Goal: Task Accomplishment & Management: Complete application form

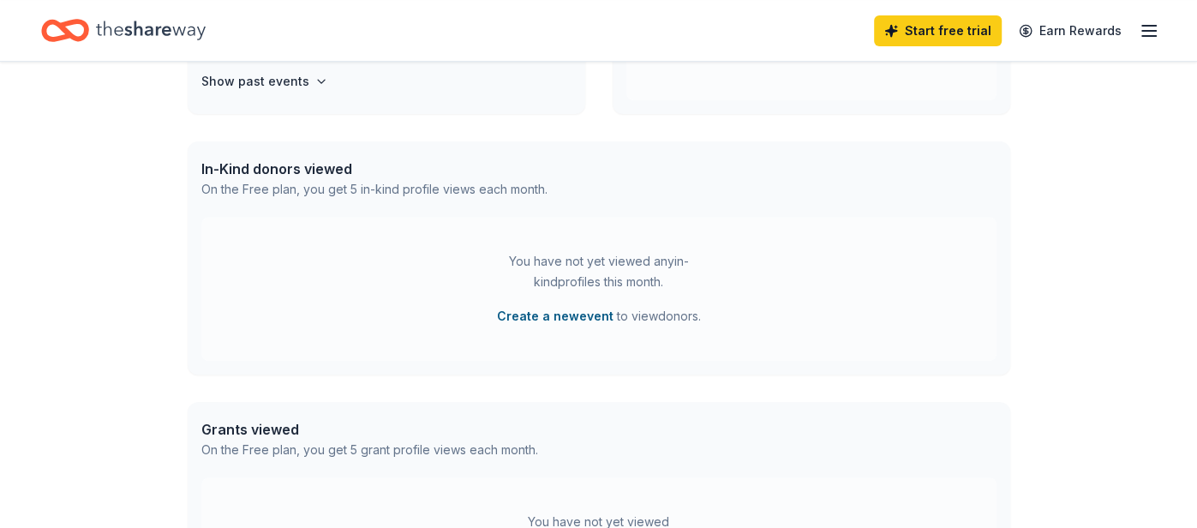
scroll to position [374, 0]
click at [580, 302] on div "You have not yet viewed any in-kind profiles this month. Create a new event to …" at bounding box center [599, 287] width 214 height 75
click at [573, 317] on button "Create a new event" at bounding box center [555, 315] width 117 height 21
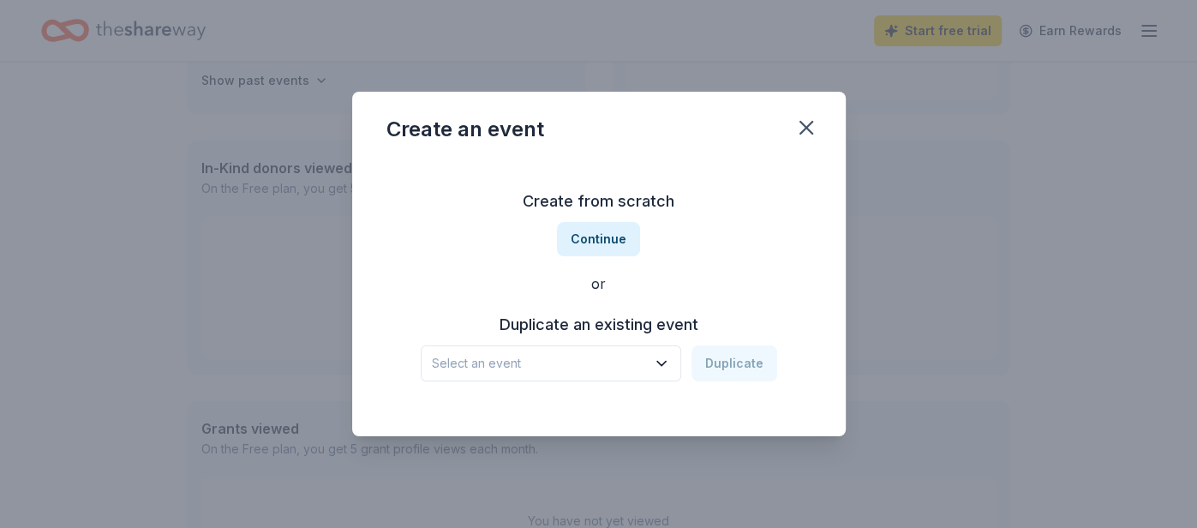
click at [609, 377] on button "Select an event" at bounding box center [551, 363] width 260 height 36
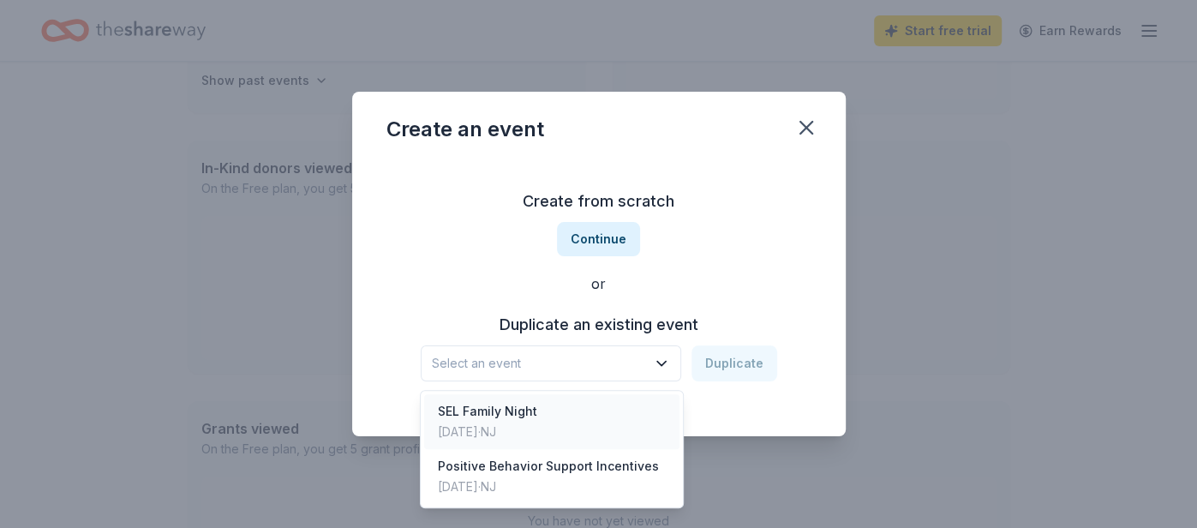
click at [598, 397] on div "SEL Family Night Mar 18, 2025 · NJ" at bounding box center [551, 421] width 255 height 55
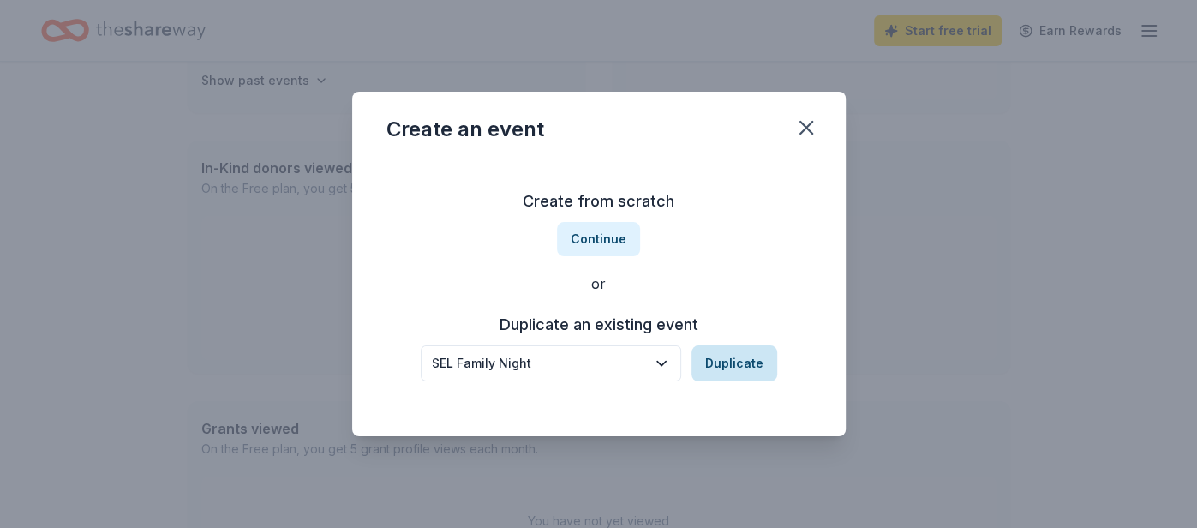
click at [733, 351] on button "Duplicate" at bounding box center [734, 363] width 86 height 36
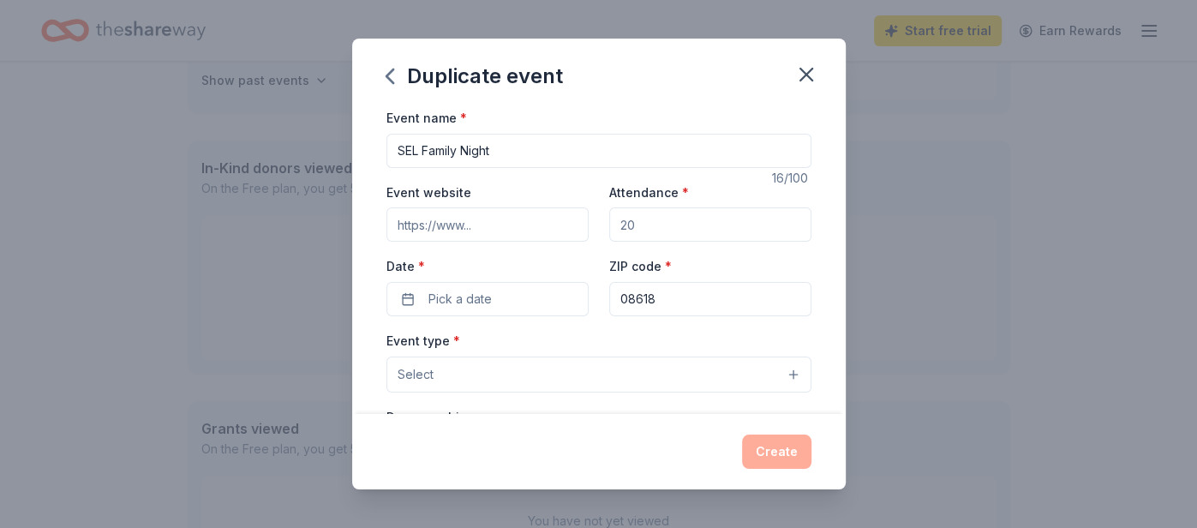
click at [614, 218] on input "Attendance *" at bounding box center [710, 224] width 202 height 34
type input "150"
click at [523, 289] on button "Pick a date" at bounding box center [487, 299] width 202 height 34
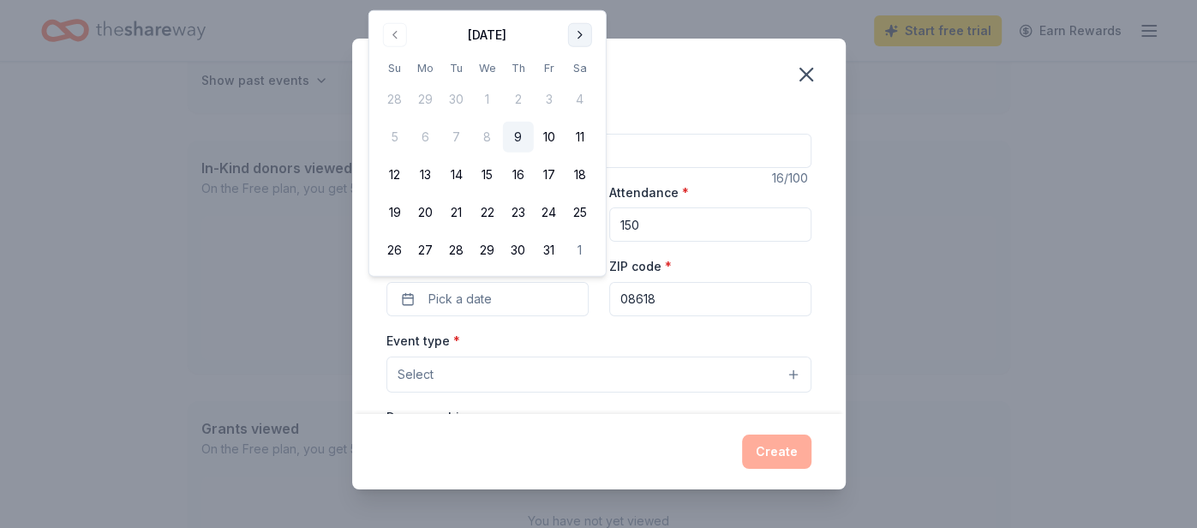
click at [572, 36] on button "Go to next month" at bounding box center [580, 35] width 24 height 24
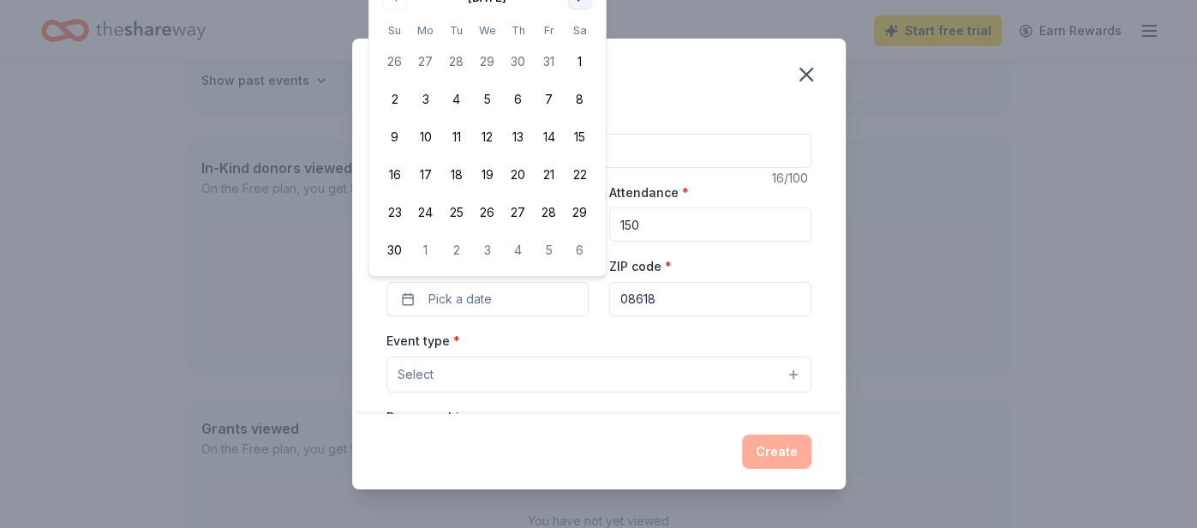
click at [572, 36] on th "Sa" at bounding box center [580, 30] width 31 height 18
click at [572, 34] on button "Go to next month" at bounding box center [580, 35] width 24 height 24
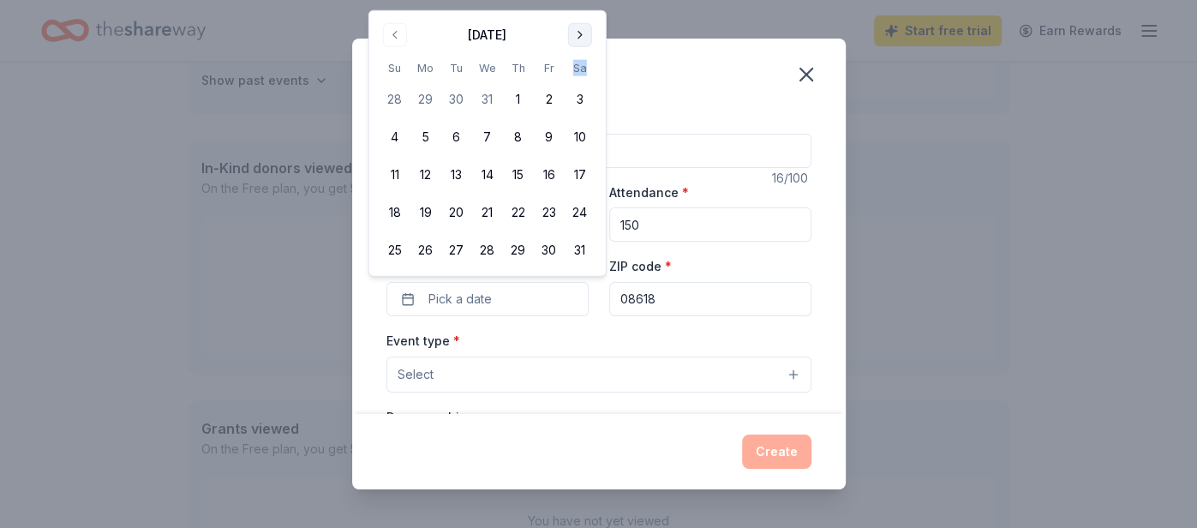
click at [572, 34] on button "Go to next month" at bounding box center [580, 35] width 24 height 24
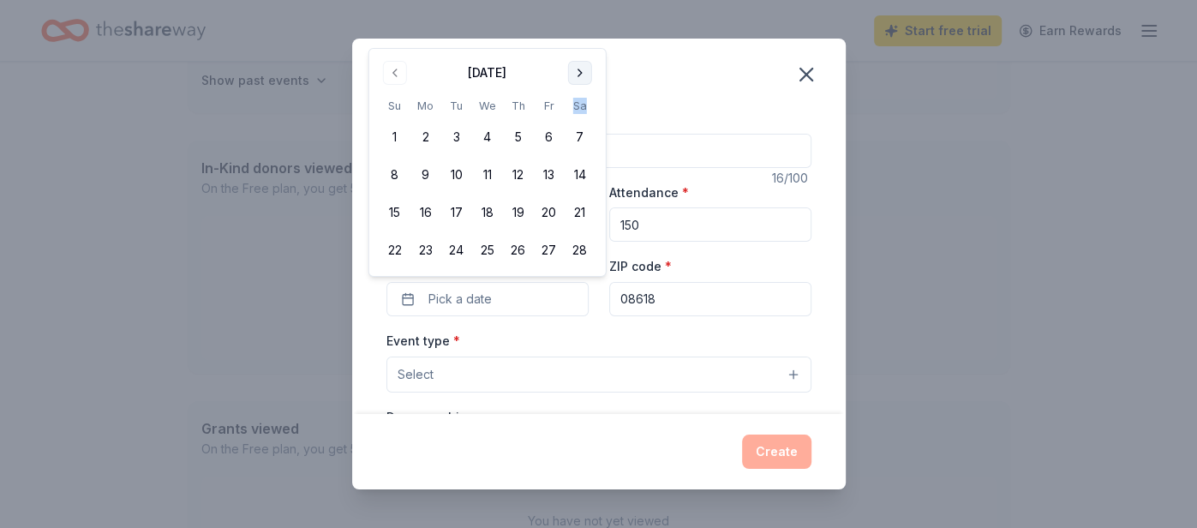
click at [572, 62] on button "Go to next month" at bounding box center [580, 73] width 24 height 24
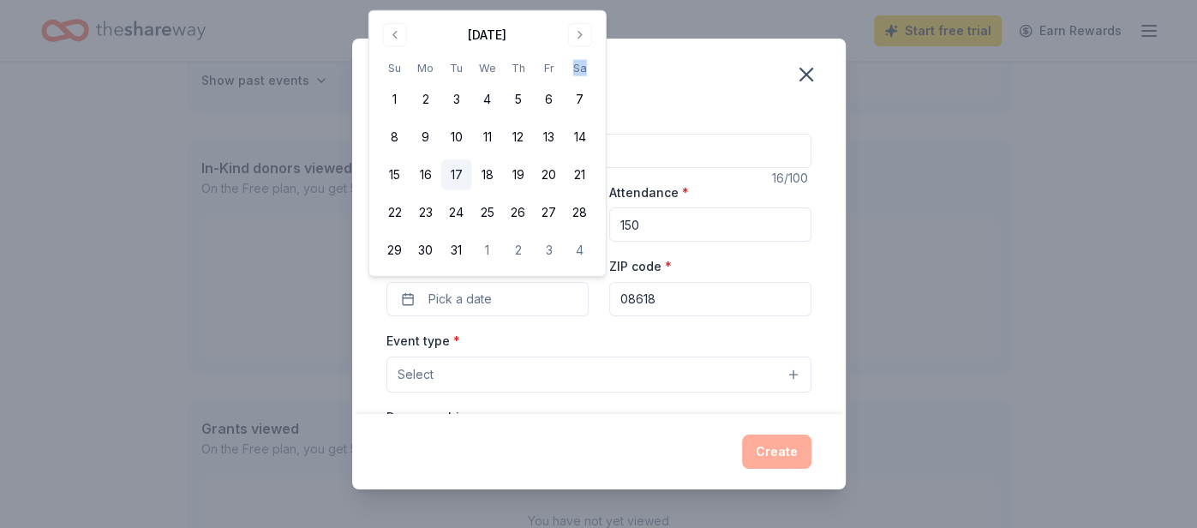
click at [453, 173] on button "17" at bounding box center [456, 174] width 31 height 31
click at [572, 336] on div "Event type * Select" at bounding box center [598, 361] width 425 height 63
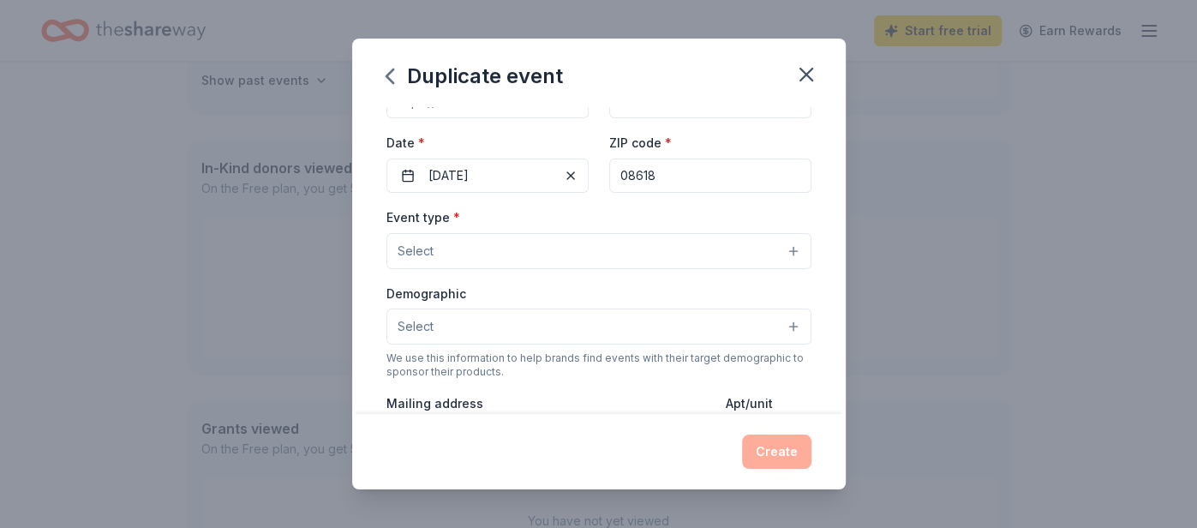
scroll to position [130, 0]
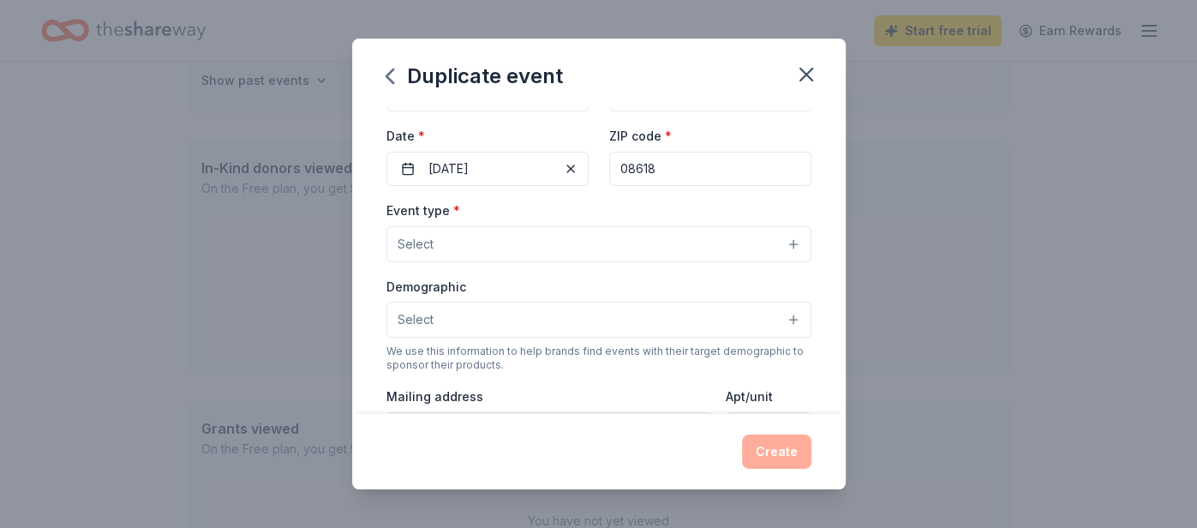
click at [613, 233] on button "Select" at bounding box center [598, 244] width 425 height 36
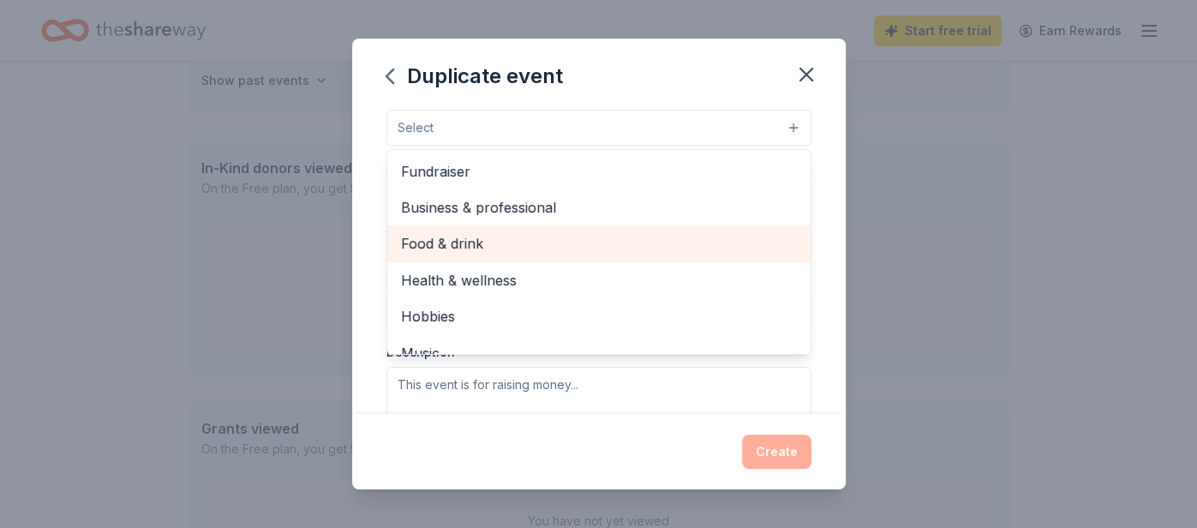
scroll to position [57, 0]
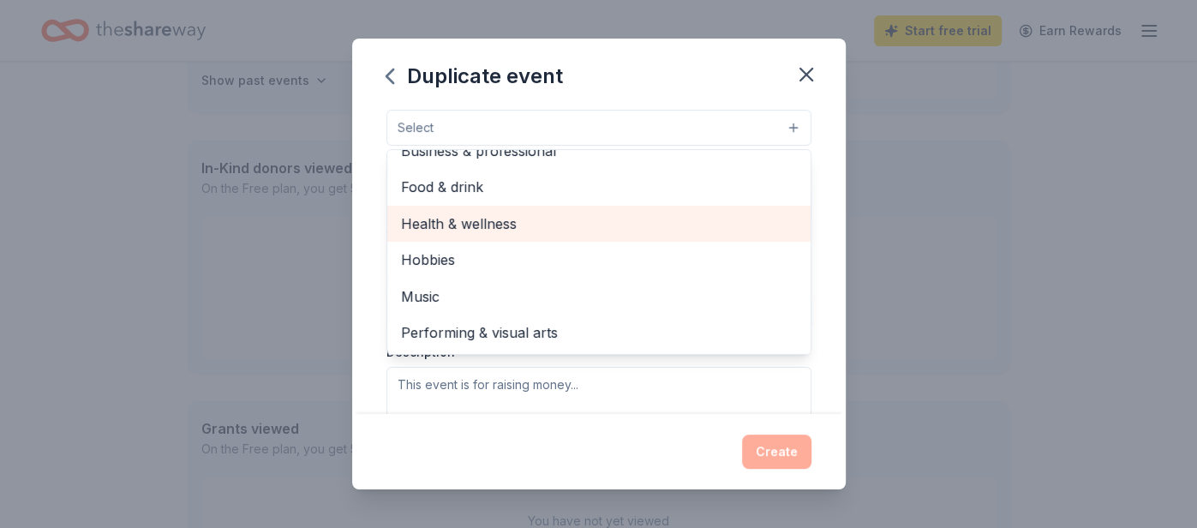
click at [578, 230] on div "Health & wellness" at bounding box center [598, 224] width 423 height 36
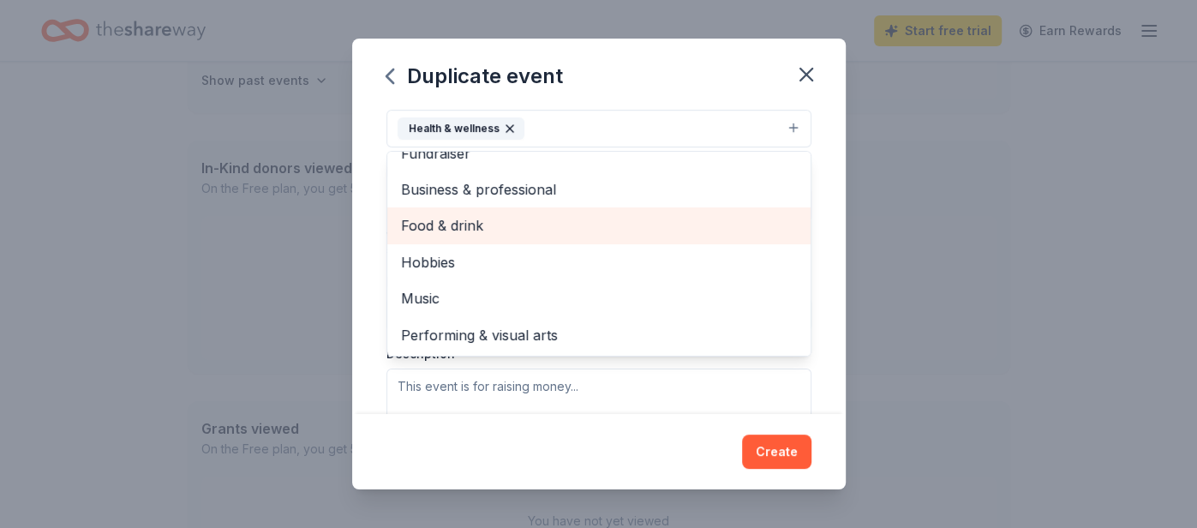
scroll to position [0, 0]
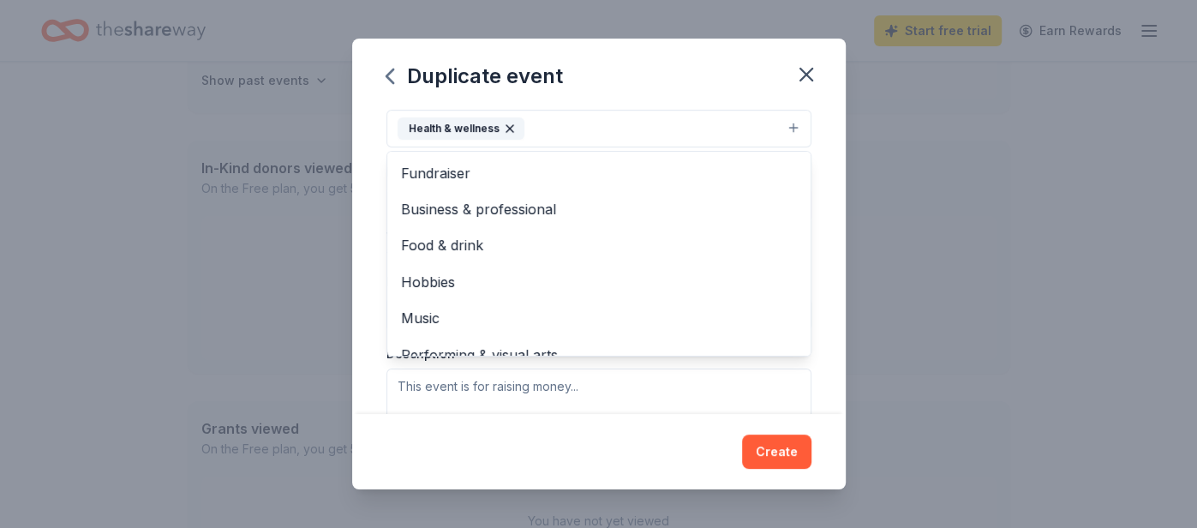
click at [525, 396] on div "Event type * Health & wellness Fundraiser Business & professional Food & drink …" at bounding box center [598, 264] width 425 height 362
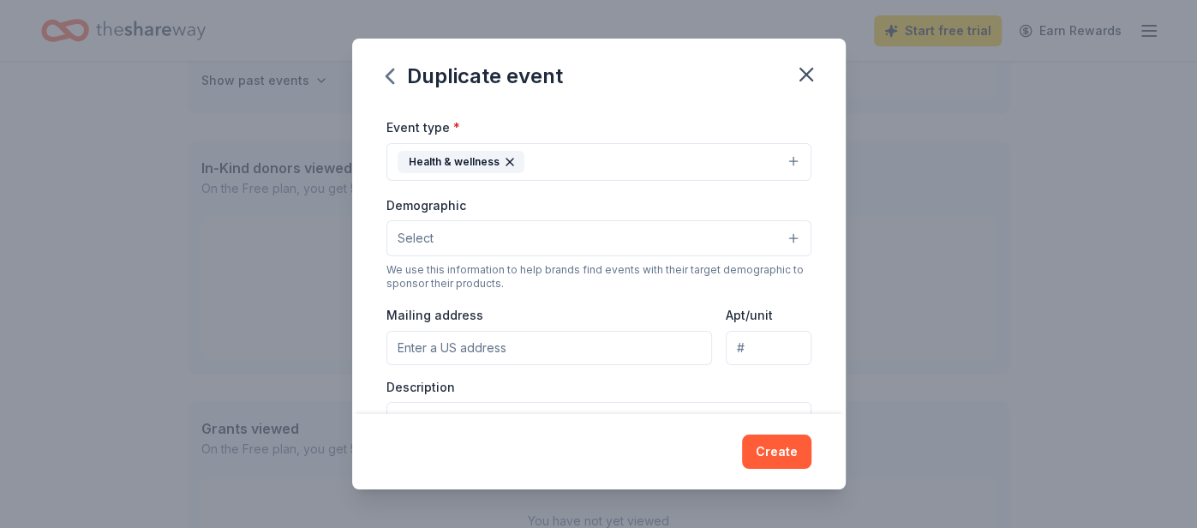
scroll to position [217, 0]
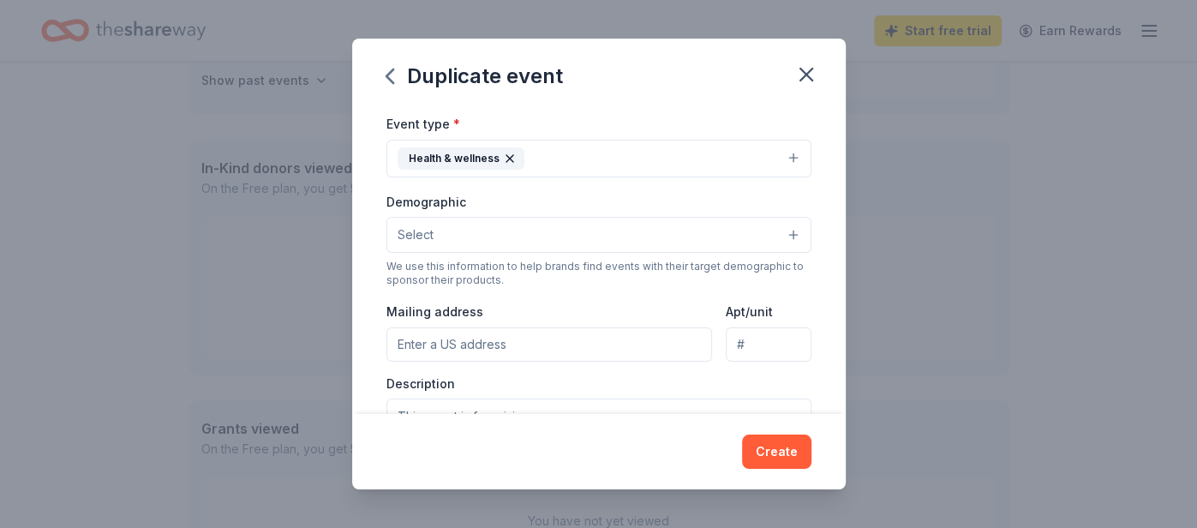
click at [587, 232] on button "Select" at bounding box center [598, 235] width 425 height 36
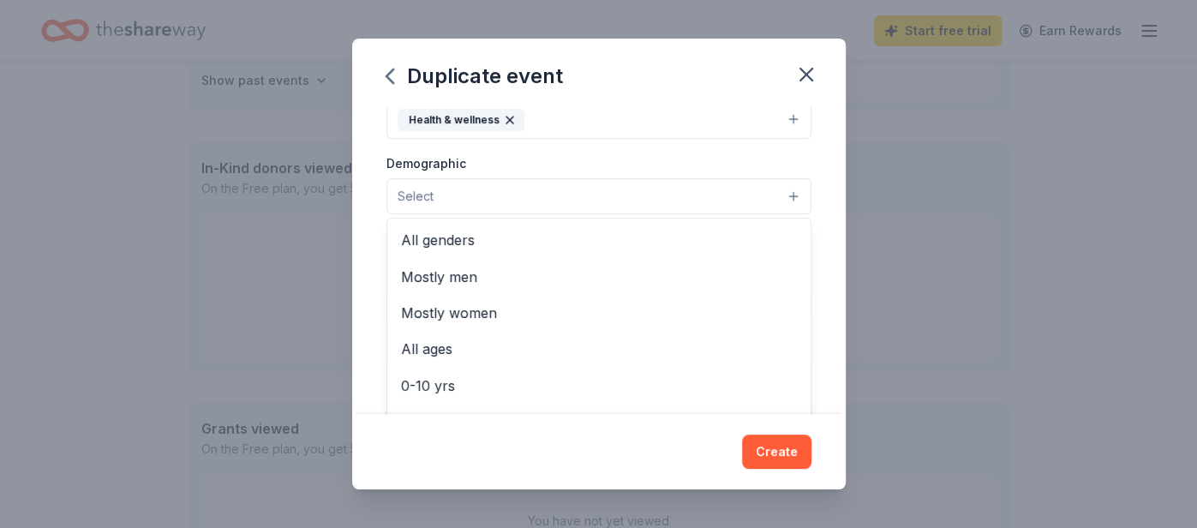
scroll to position [256, 0]
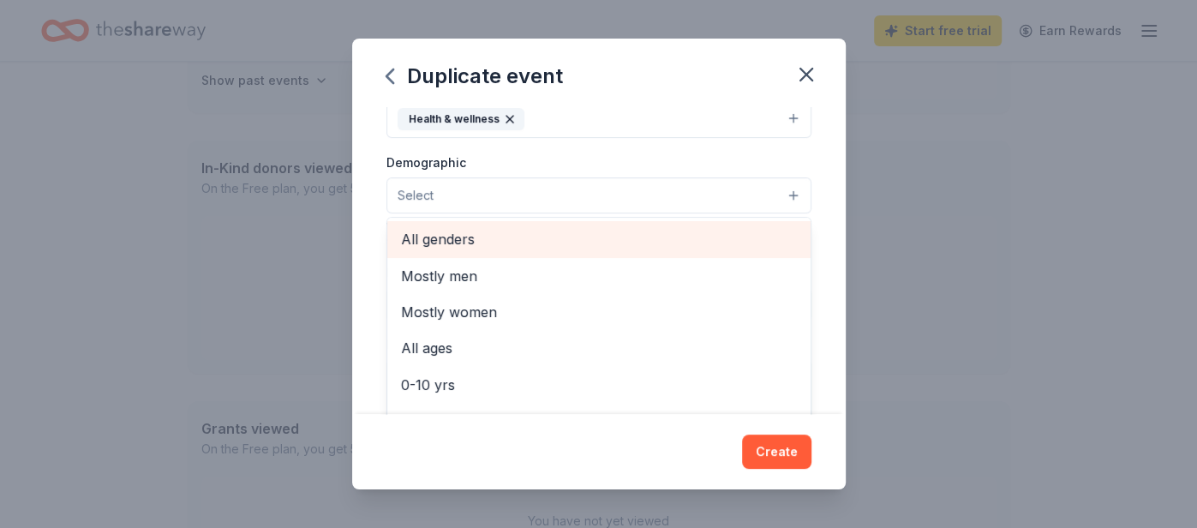
click at [587, 232] on span "All genders" at bounding box center [599, 239] width 396 height 22
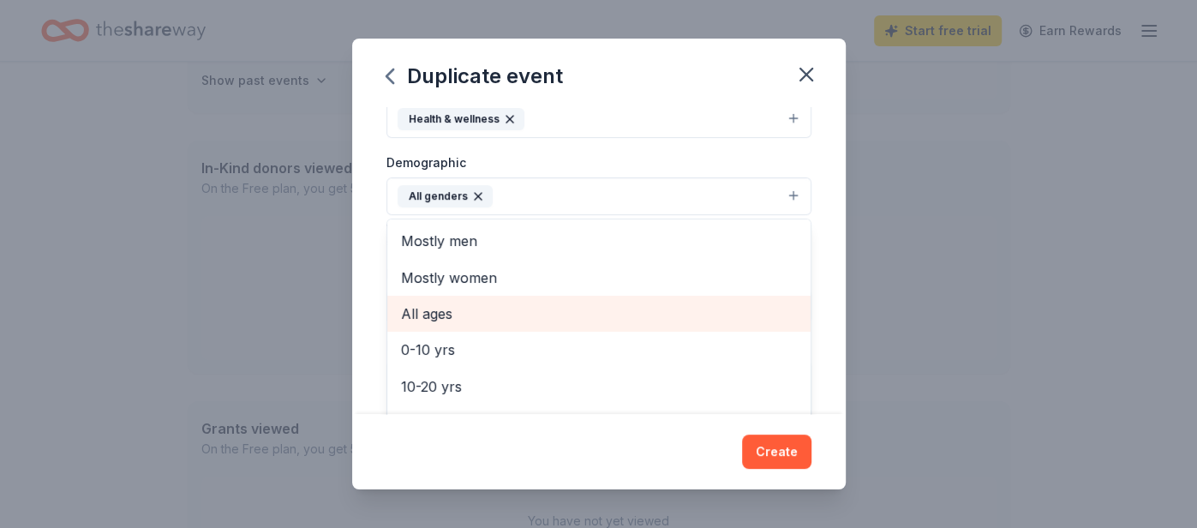
click at [544, 302] on span "All ages" at bounding box center [599, 313] width 396 height 22
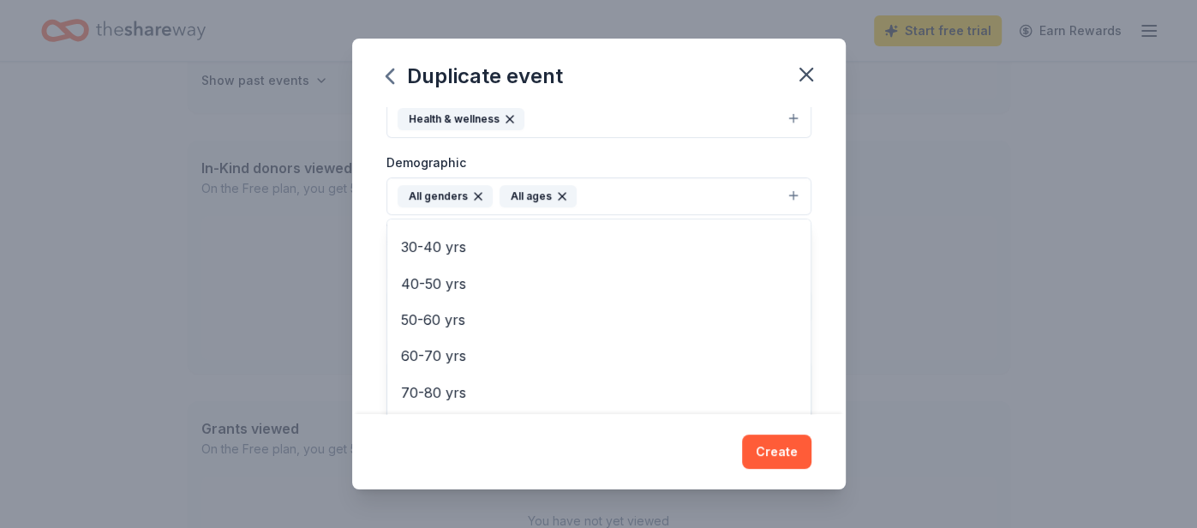
scroll to position [201, 0]
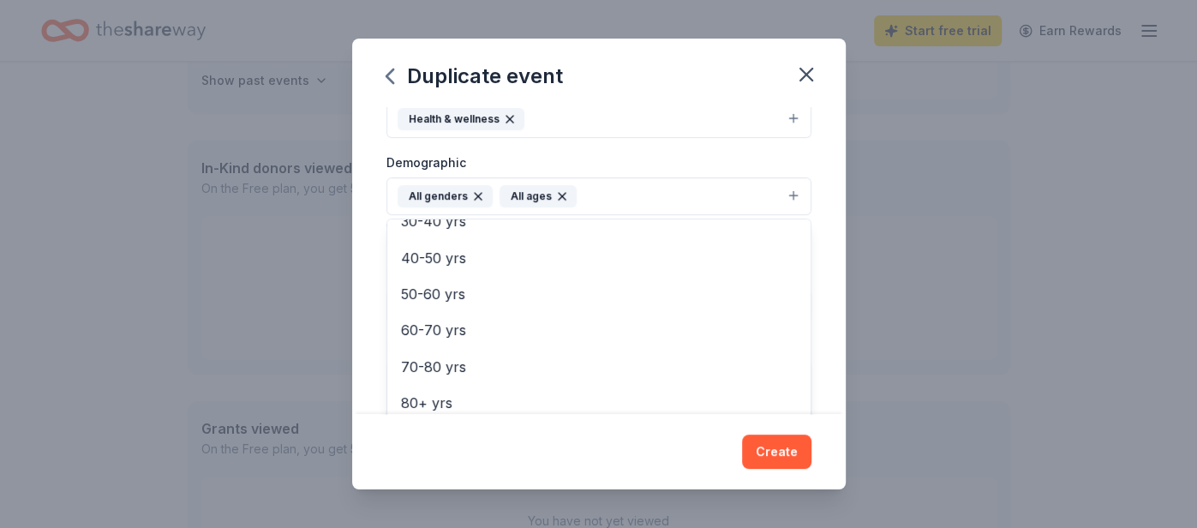
click at [365, 237] on div "Event name * SEL Family Night 16 /100 Event website Attendance * 150 Date * 03/…" at bounding box center [599, 260] width 494 height 307
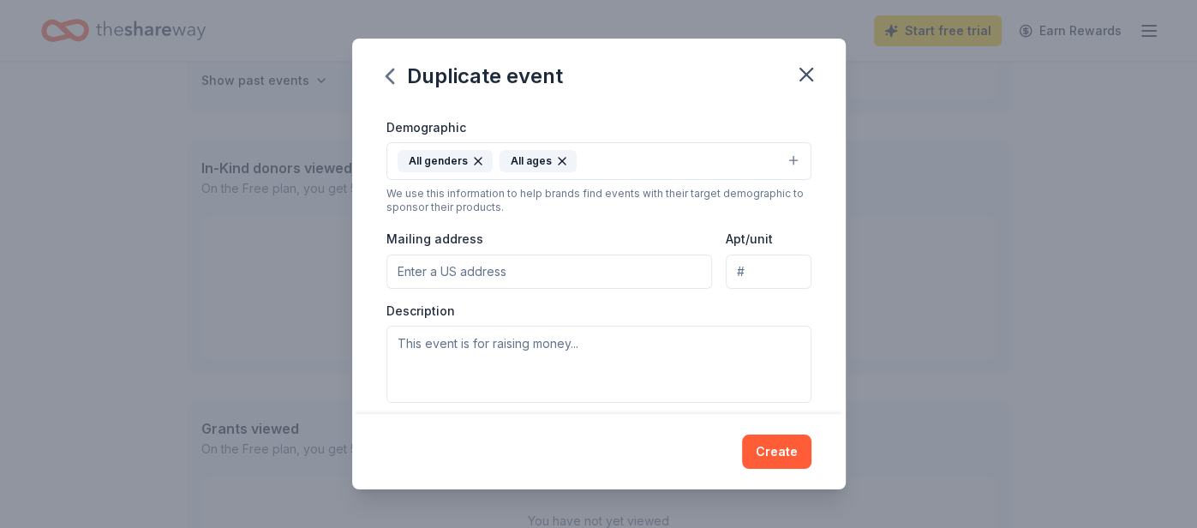
scroll to position [292, 0]
click at [475, 278] on input "Mailing address" at bounding box center [549, 271] width 326 height 34
type input "1325 Lower Ferry Road, Ewing Township, NJ, 08618"
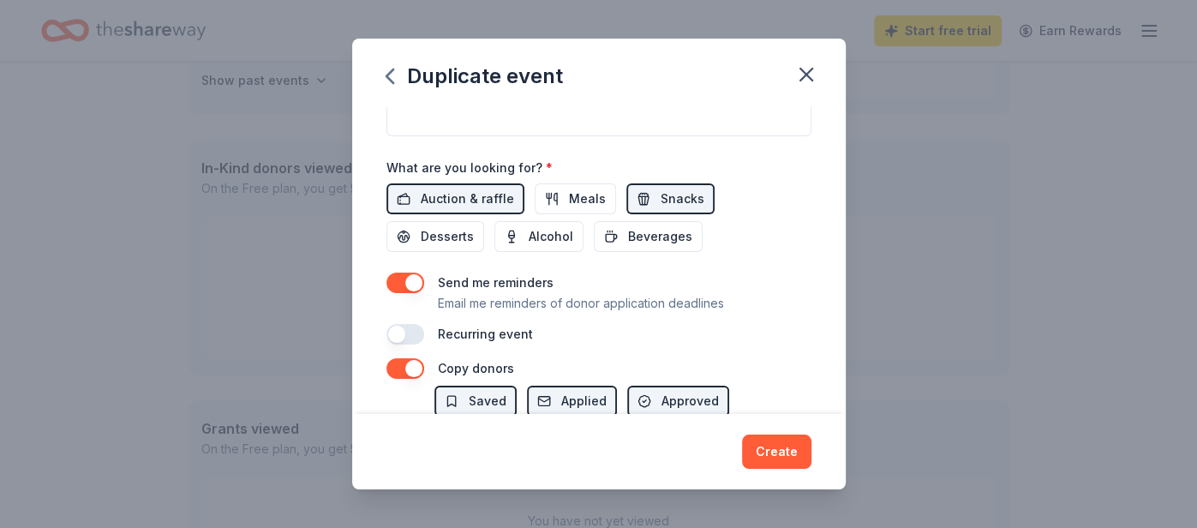
scroll to position [559, 0]
click at [419, 281] on button "button" at bounding box center [405, 282] width 38 height 21
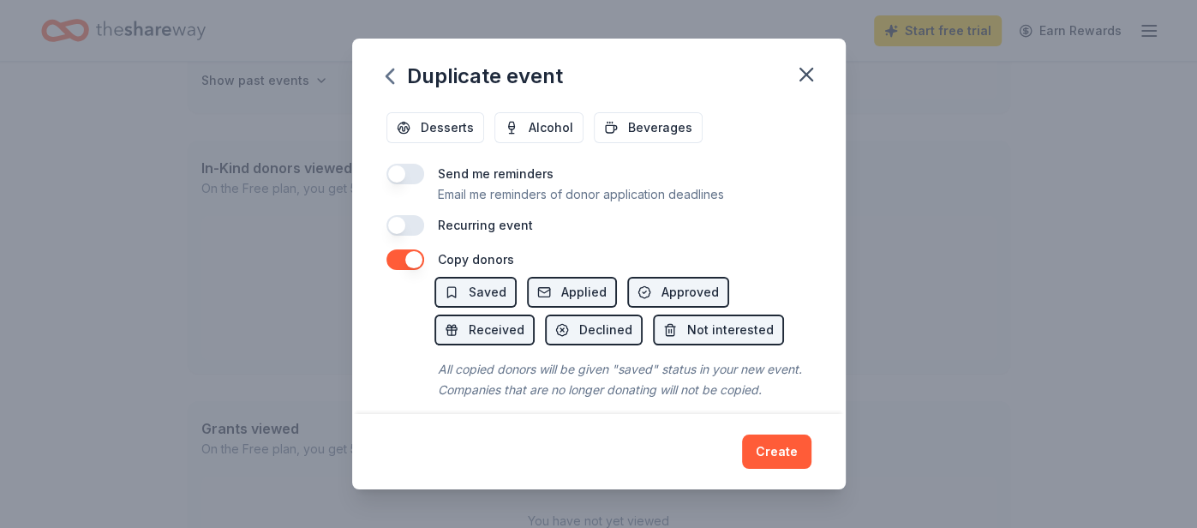
scroll to position [675, 0]
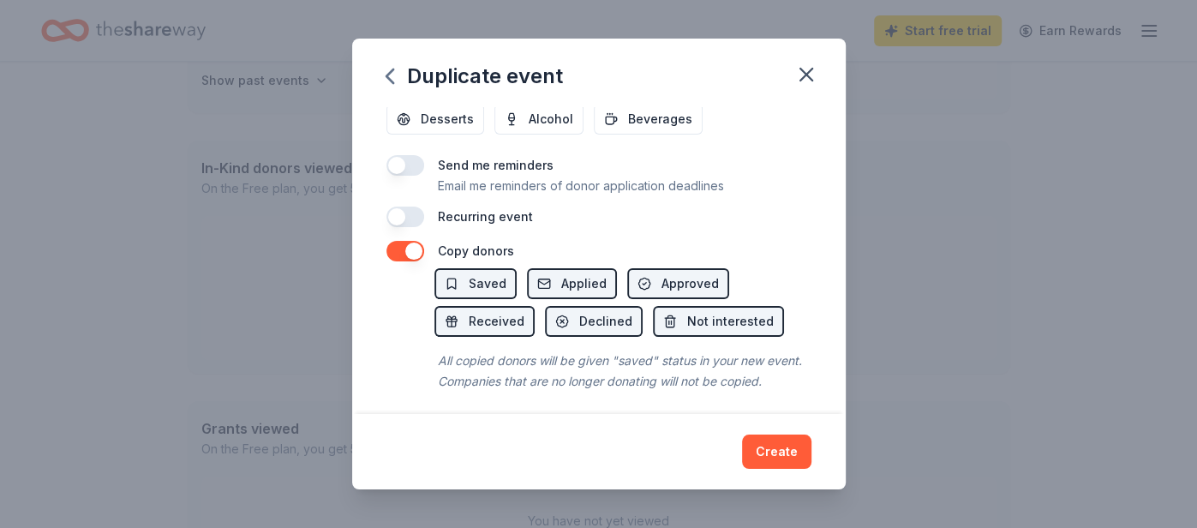
click at [410, 241] on button "button" at bounding box center [405, 251] width 38 height 21
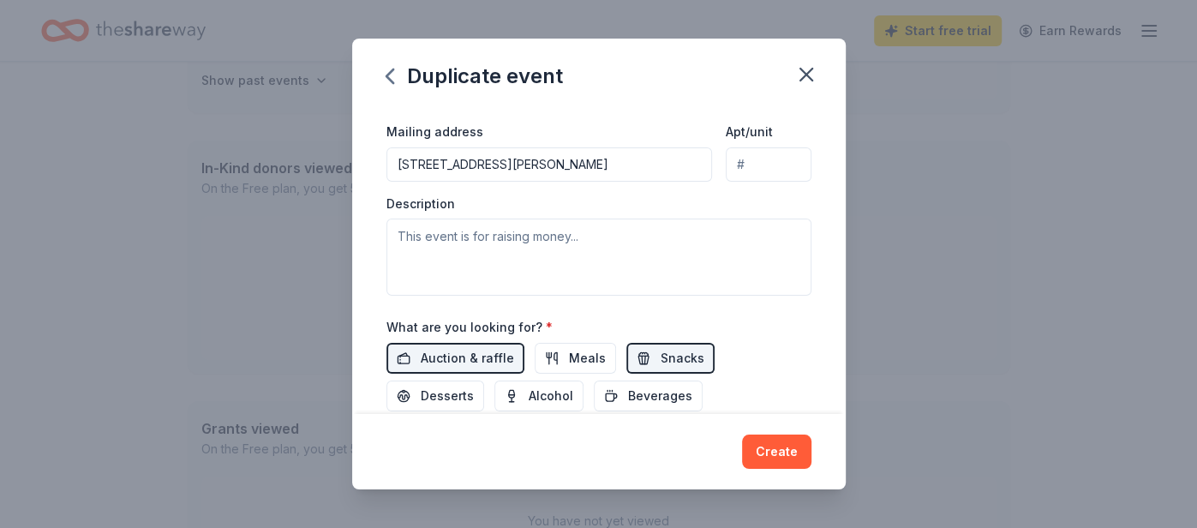
scroll to position [397, 0]
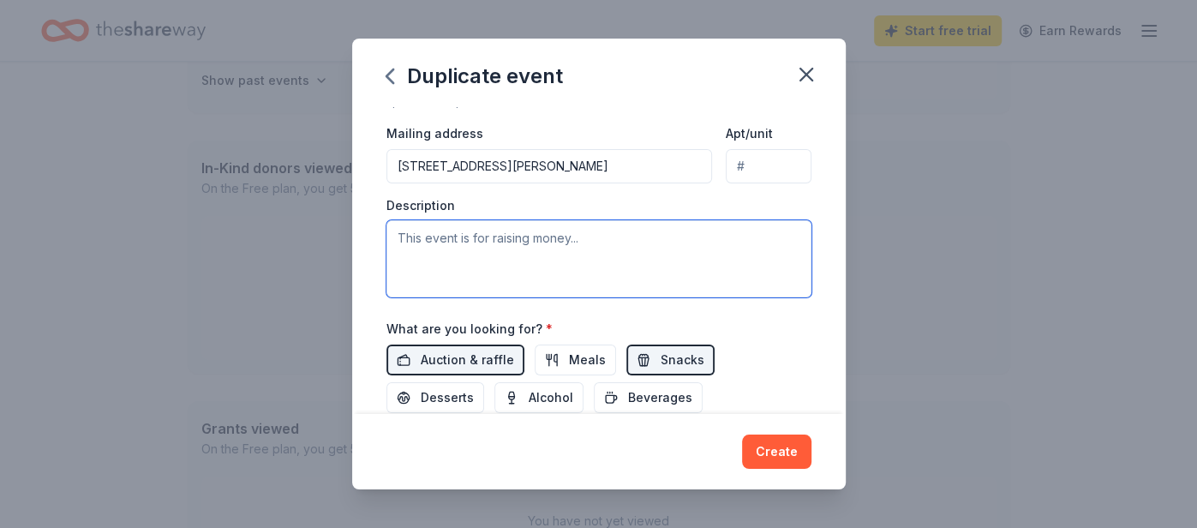
click at [469, 255] on textarea at bounding box center [598, 258] width 425 height 77
paste textarea "We’re hosting our SEL (Social Emotional Learning) Family Night, a fun evening t…"
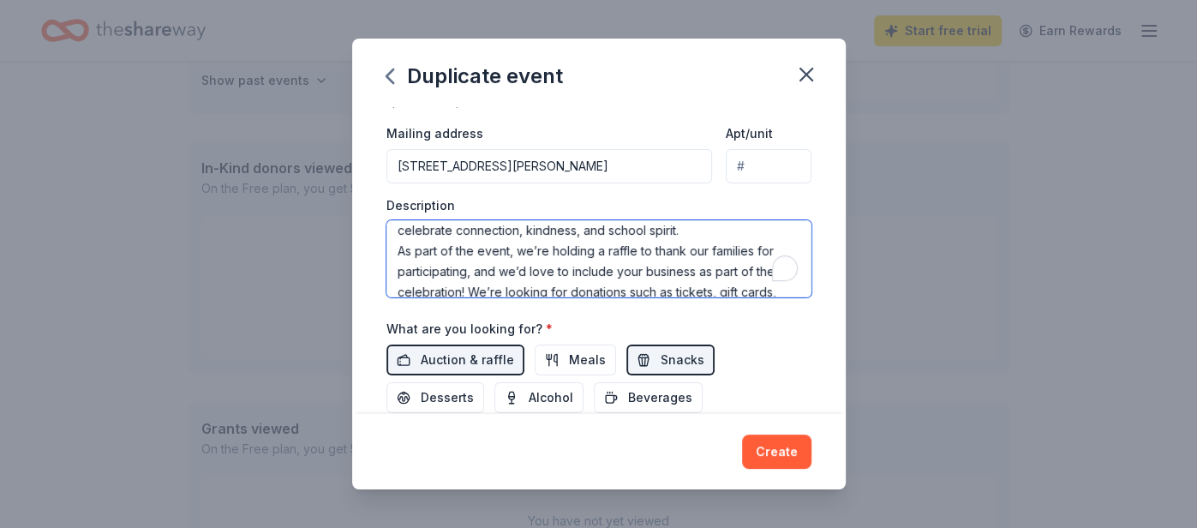
scroll to position [0, 0]
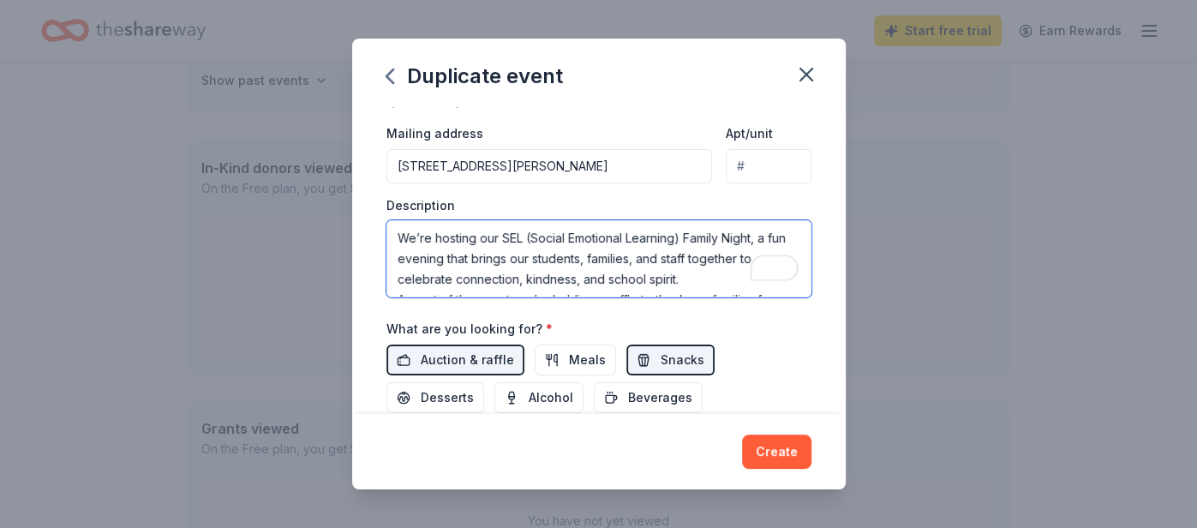
click at [685, 266] on textarea "We’re hosting our SEL (Social Emotional Learning) Family Night, a fun evening t…" at bounding box center [598, 258] width 425 height 77
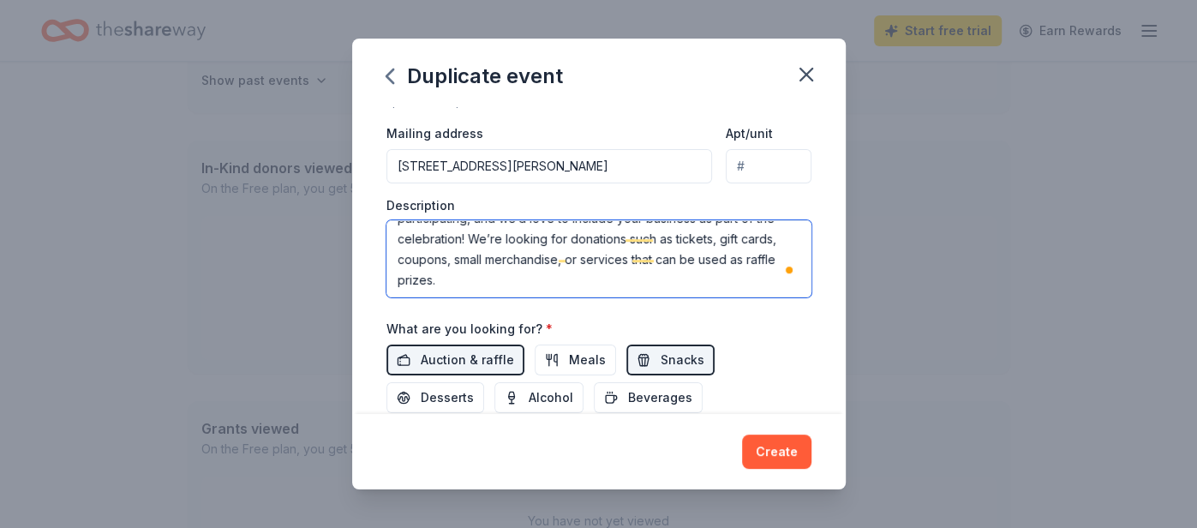
scroll to position [143, 0]
click at [634, 285] on textarea "We’re hosting our SEL (Social Emotional Learning) Family Night, a fun evening t…" at bounding box center [598, 258] width 425 height 77
type textarea "We’re hosting our SEL (Social Emotional Learning) Family Night, a fun evening t…"
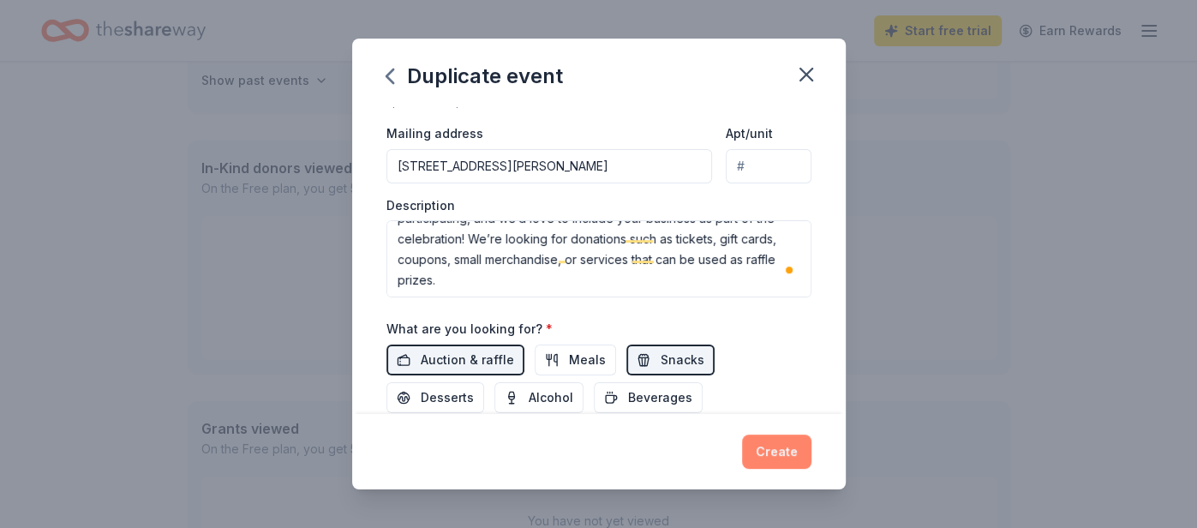
click at [757, 436] on button "Create" at bounding box center [776, 451] width 69 height 34
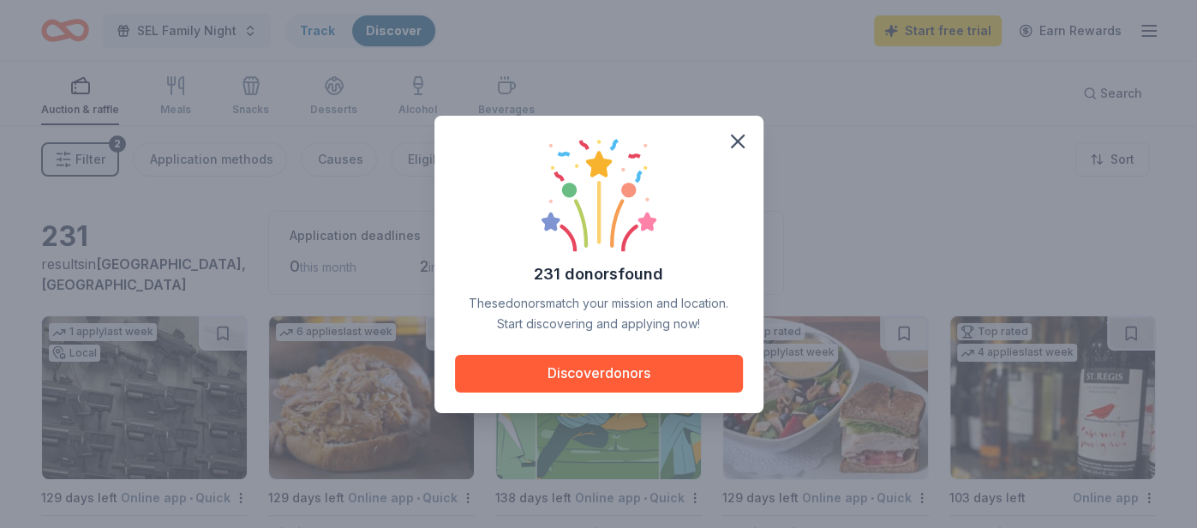
click at [596, 352] on div "231 donors found These donors match your mission and location. Start discoverin…" at bounding box center [599, 264] width 288 height 256
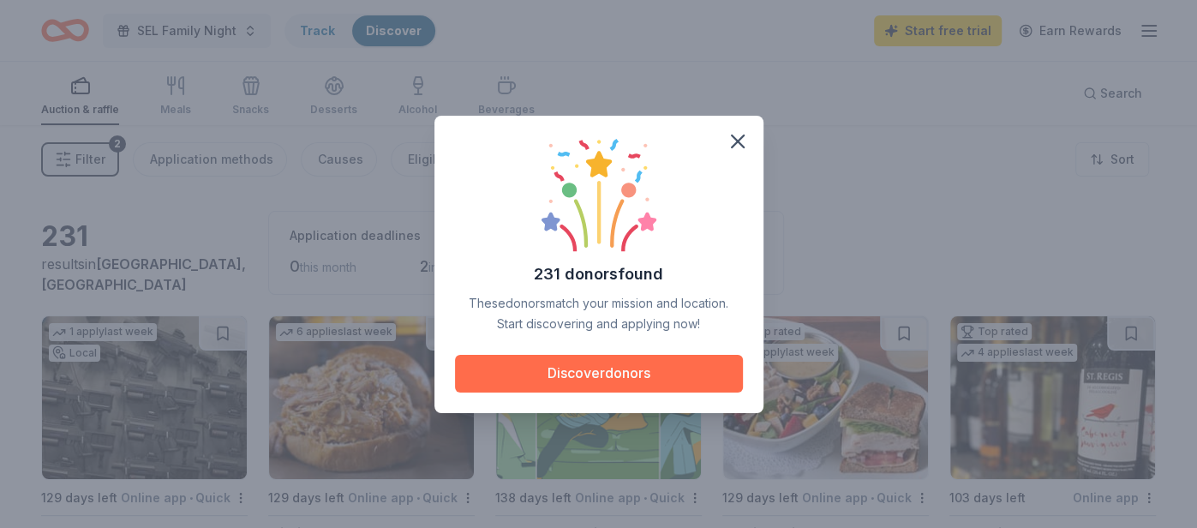
click at [592, 359] on button "Discover donors" at bounding box center [599, 374] width 288 height 38
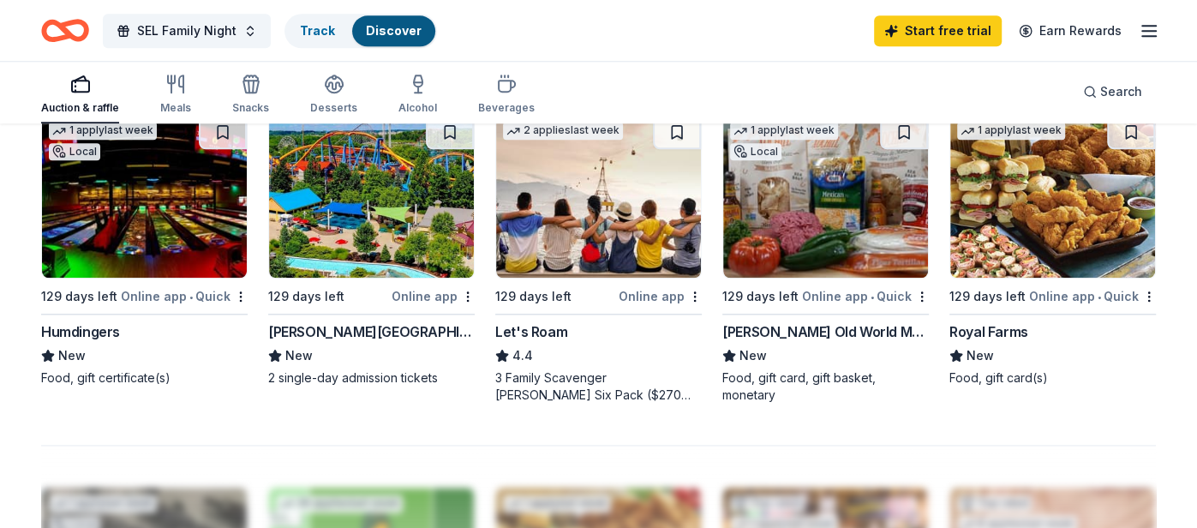
scroll to position [1193, 0]
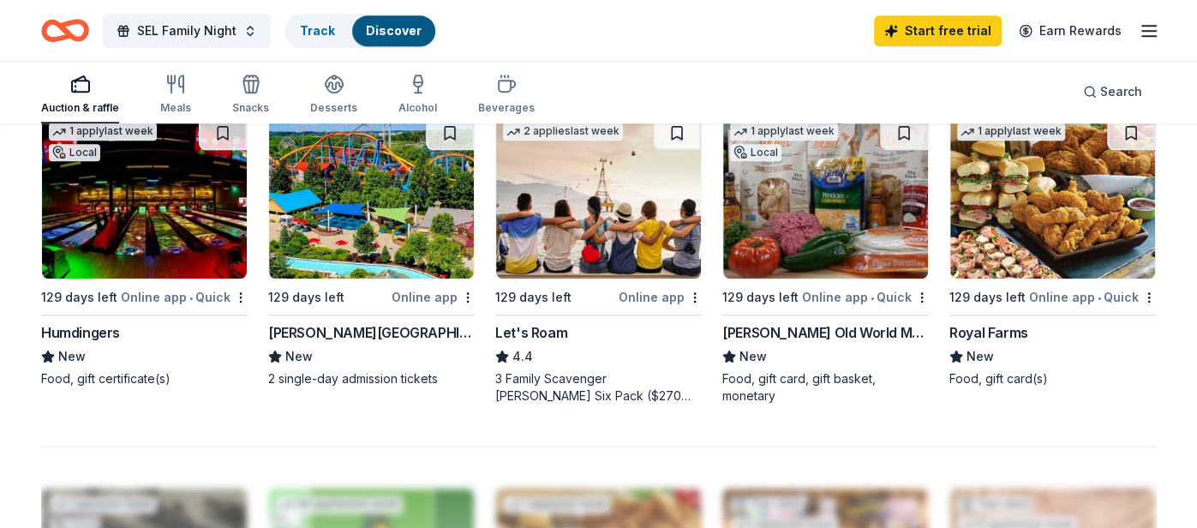
click at [195, 99] on div "Auction & raffle Meals Snacks Desserts Alcohol Beverages" at bounding box center [288, 95] width 494 height 57
click at [186, 97] on div "Meals" at bounding box center [175, 94] width 31 height 41
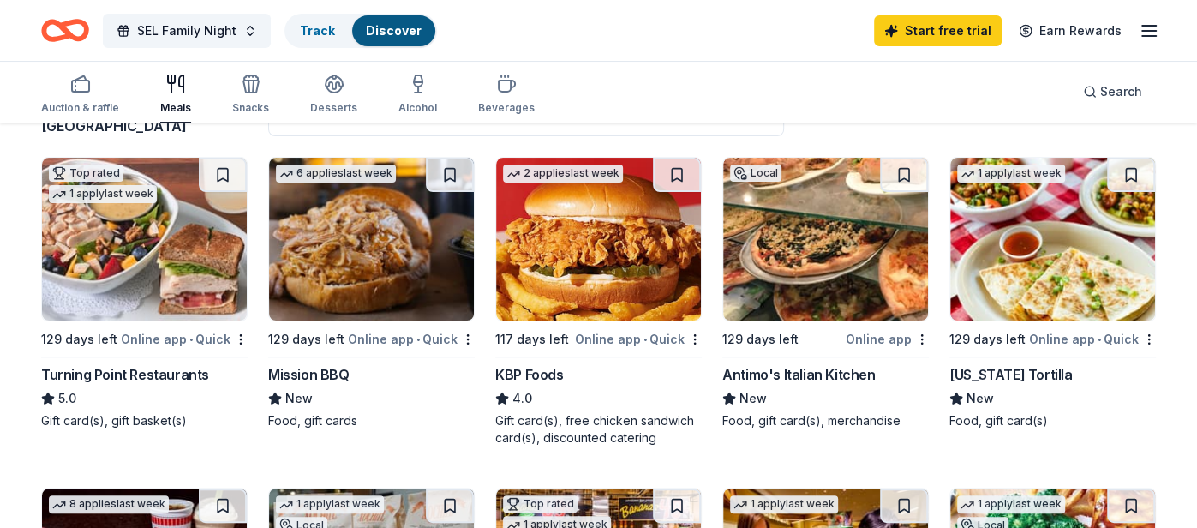
scroll to position [155, 0]
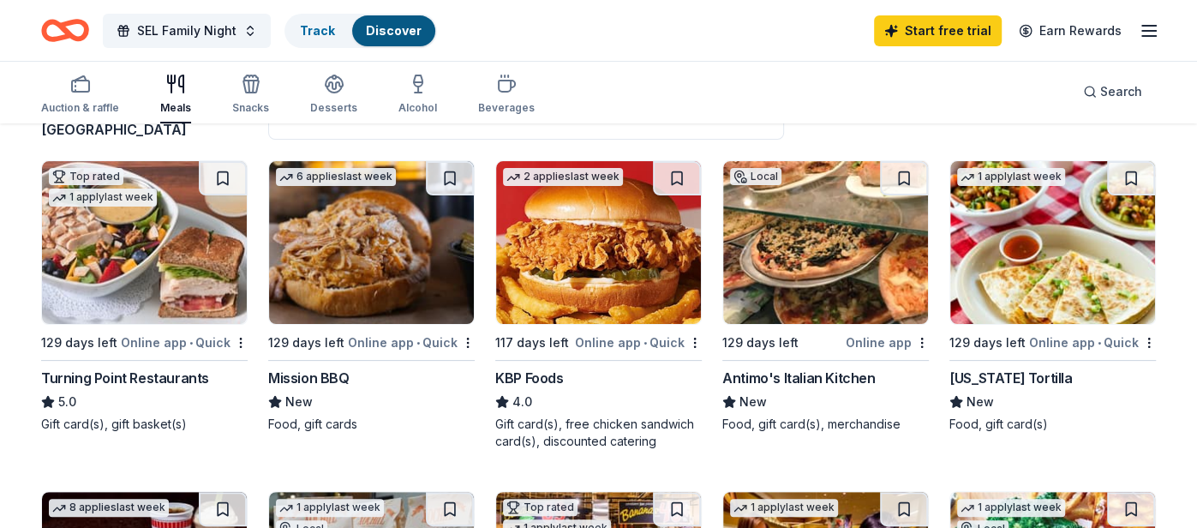
click at [619, 266] on img at bounding box center [598, 242] width 205 height 163
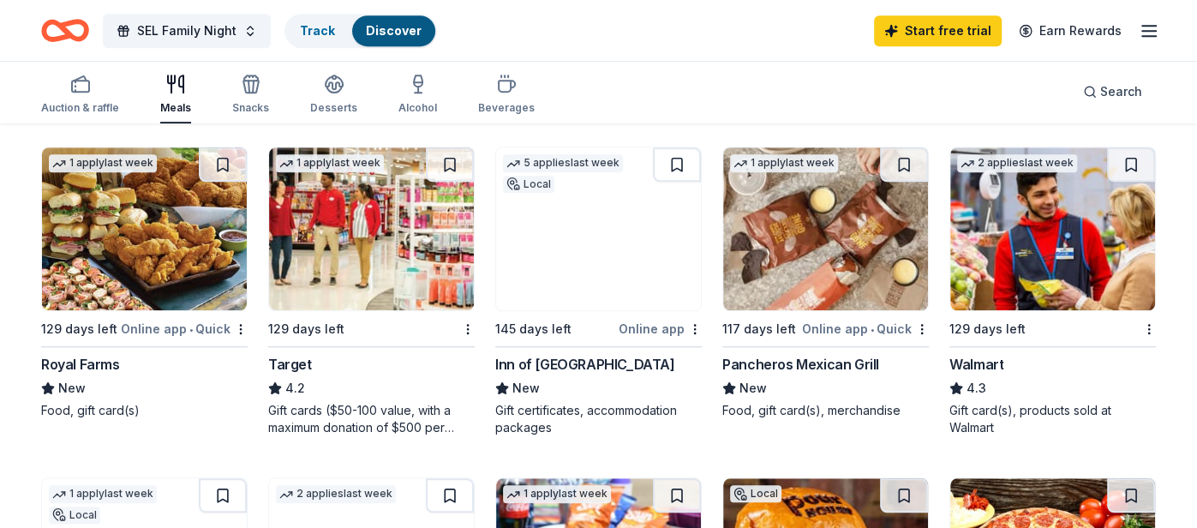
scroll to position [837, 0]
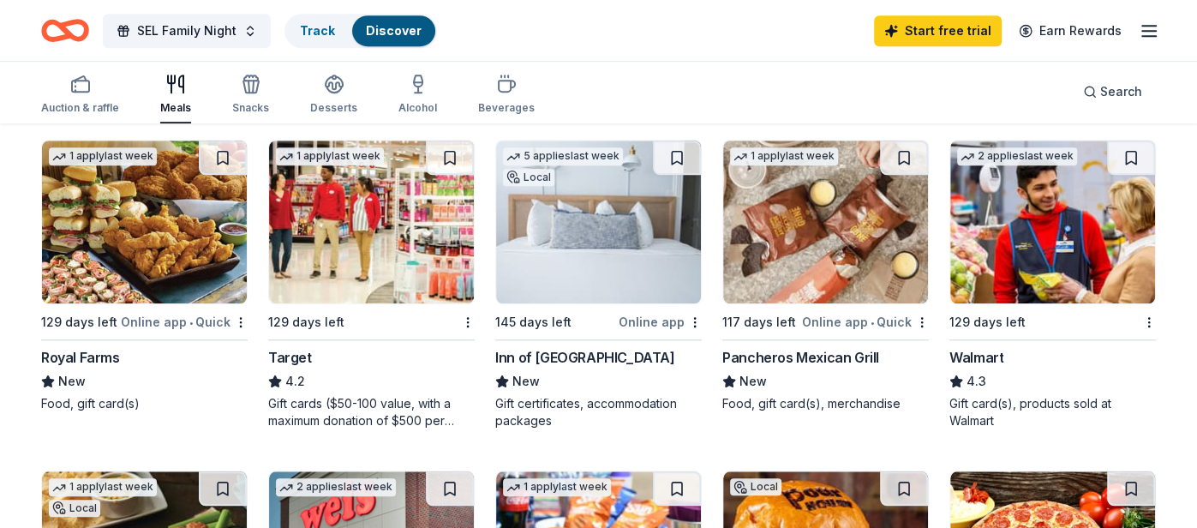
click at [1052, 271] on img at bounding box center [1052, 222] width 205 height 163
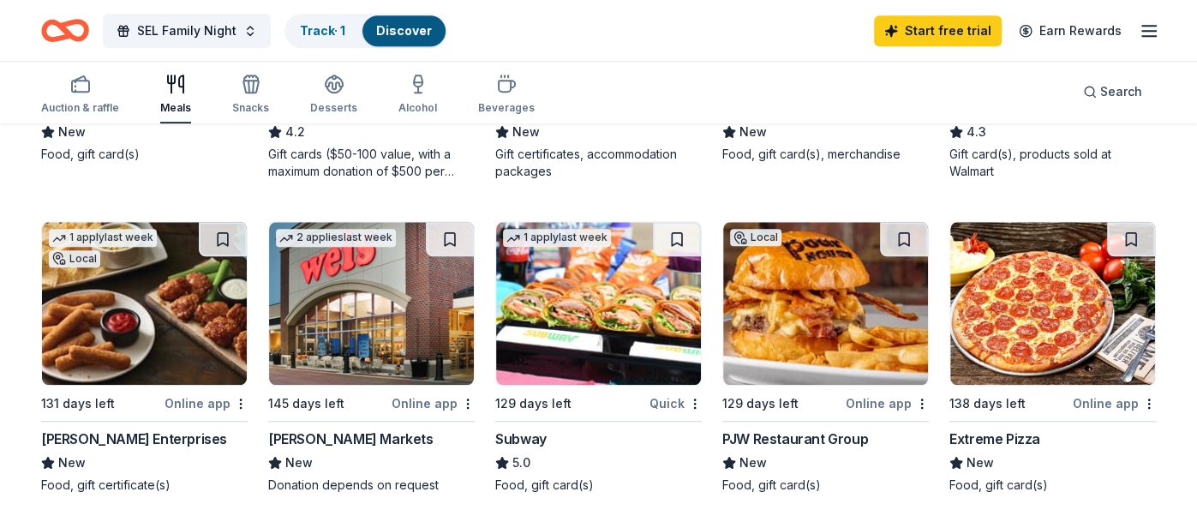
scroll to position [1087, 0]
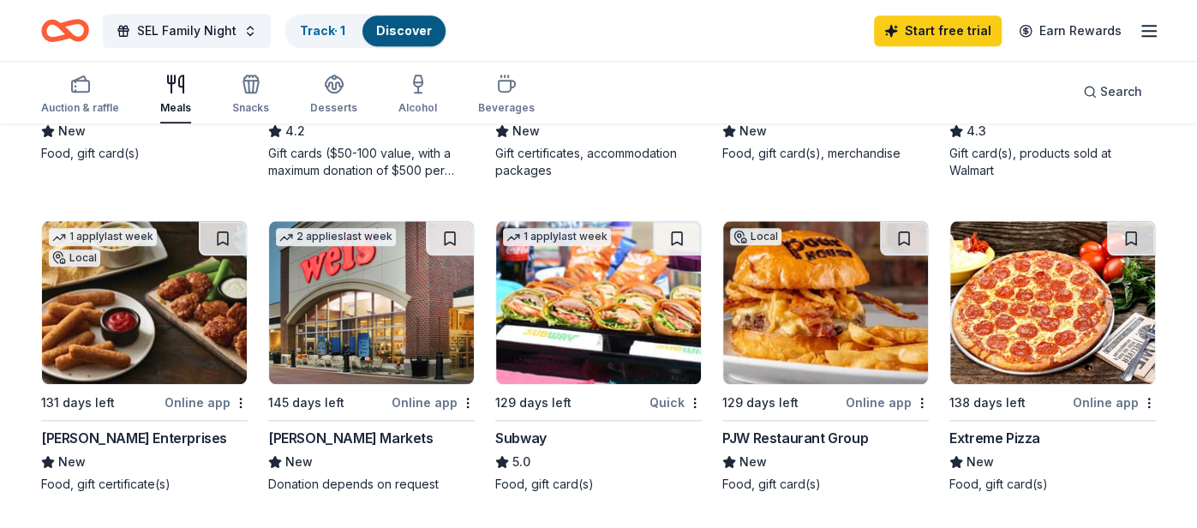
click at [570, 332] on img at bounding box center [598, 302] width 205 height 163
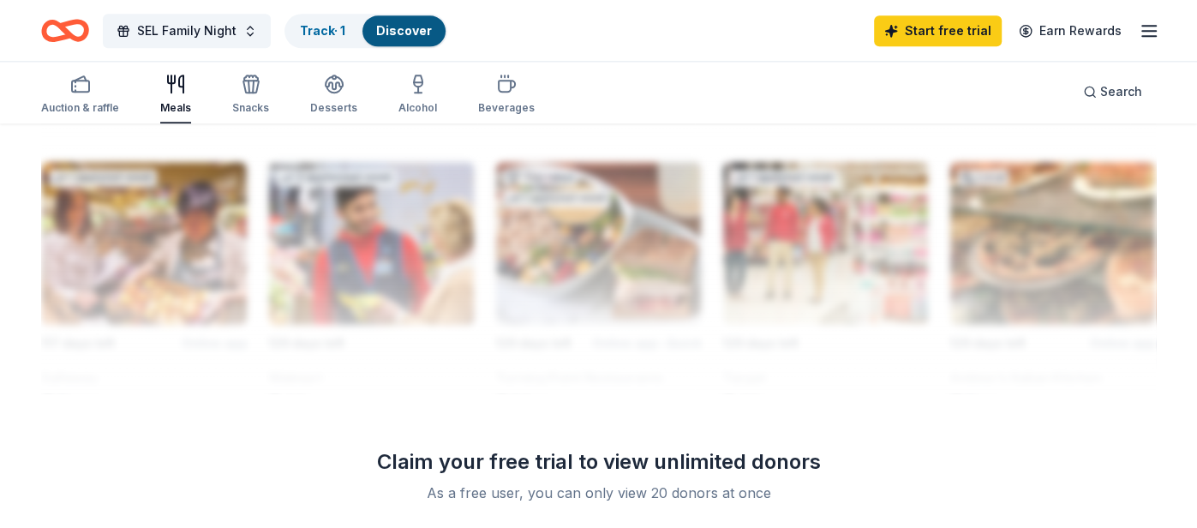
scroll to position [1577, 0]
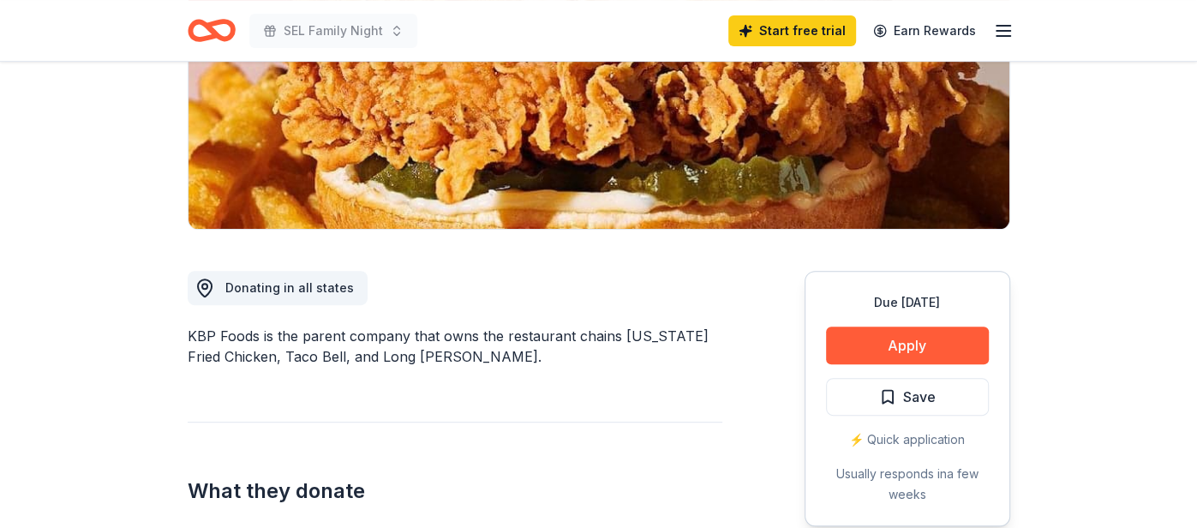
scroll to position [394, 0]
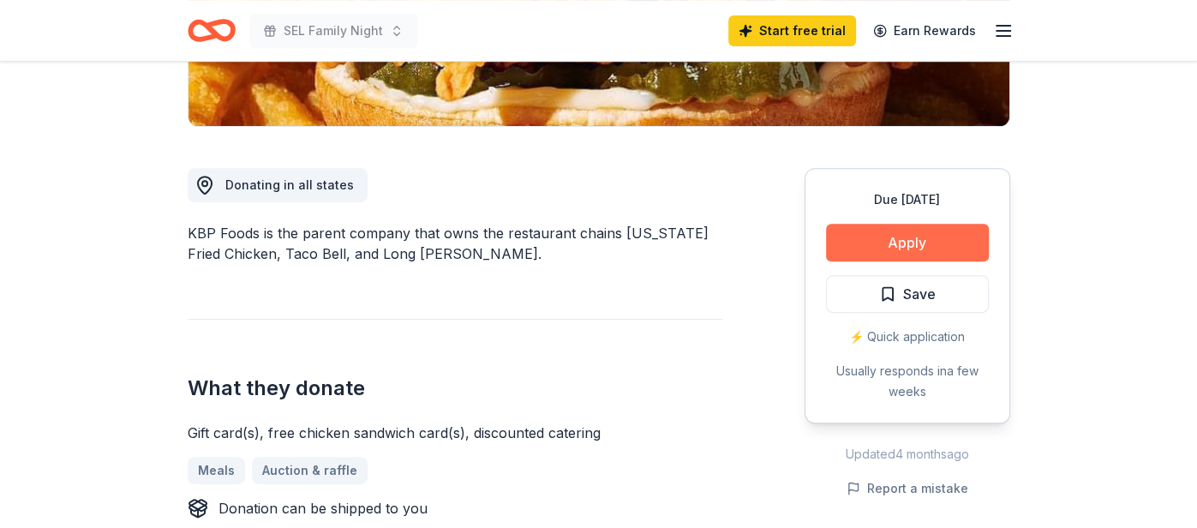
click at [838, 247] on button "Apply" at bounding box center [907, 243] width 163 height 38
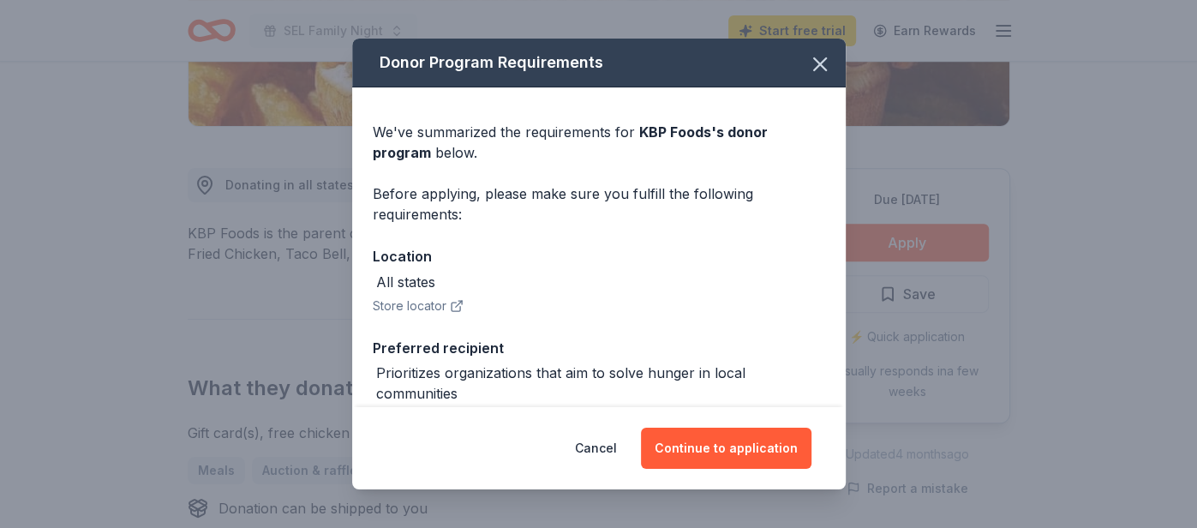
scroll to position [153, 0]
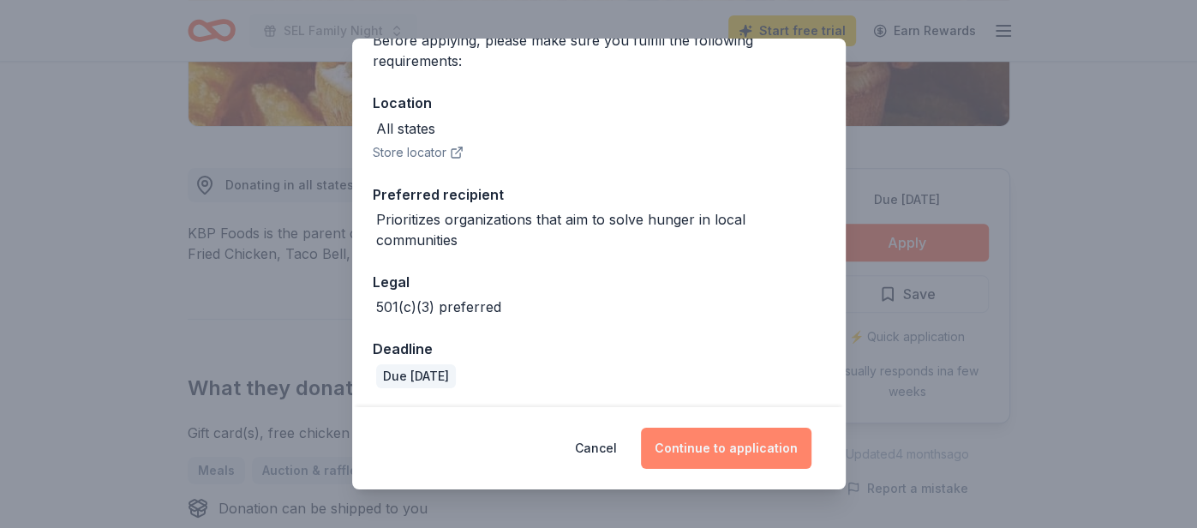
click at [679, 452] on button "Continue to application" at bounding box center [726, 448] width 171 height 41
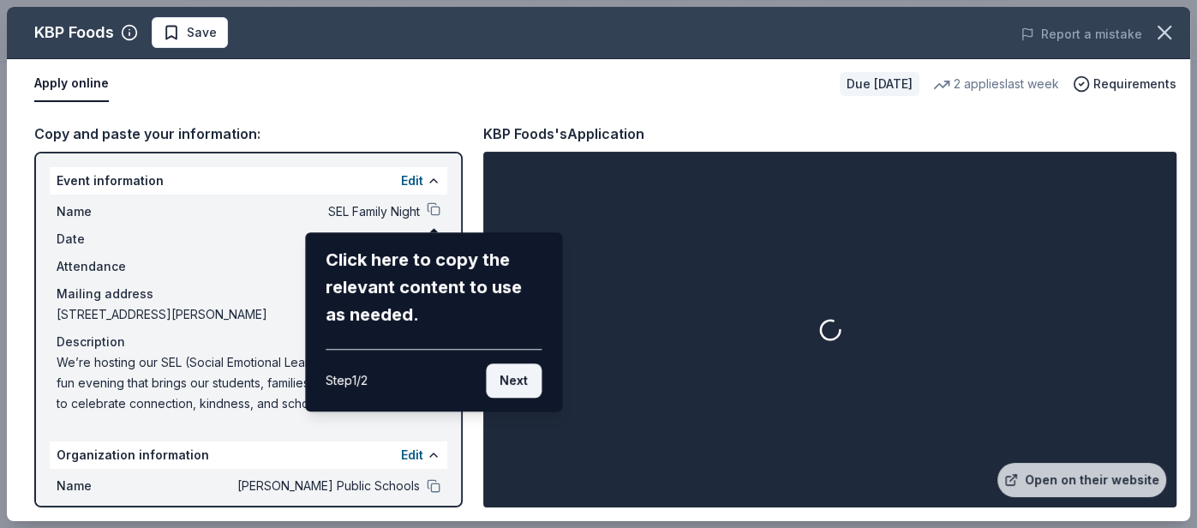
click at [511, 373] on button "Next" at bounding box center [514, 380] width 56 height 34
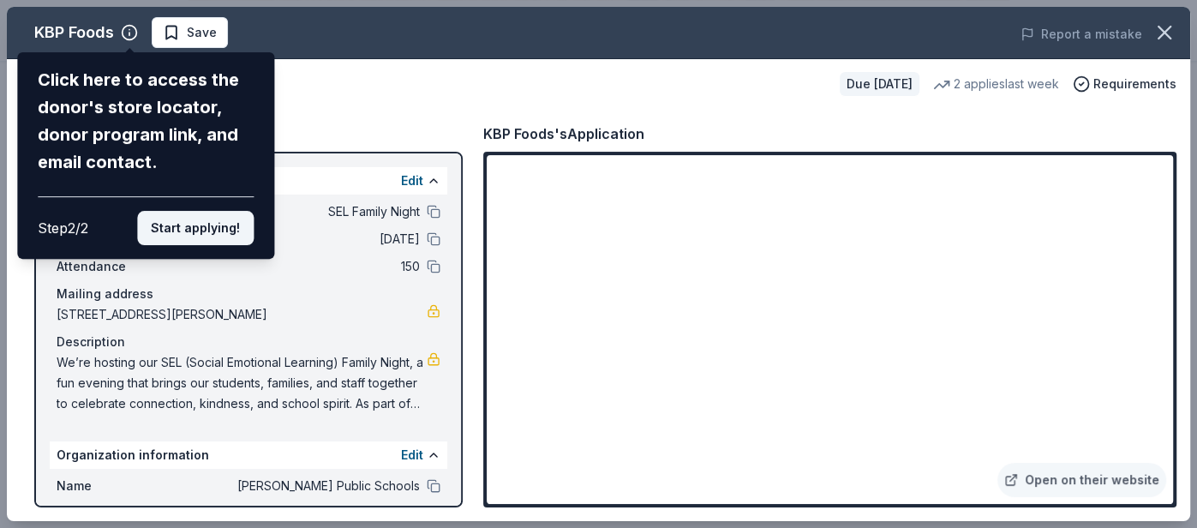
click at [232, 242] on button "Start applying!" at bounding box center [195, 228] width 117 height 34
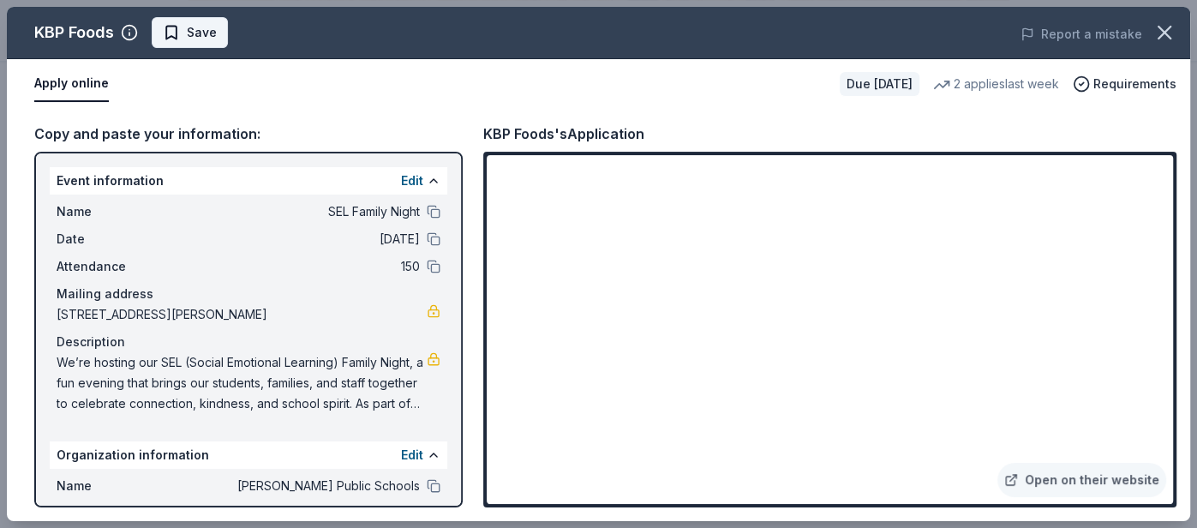
click at [159, 31] on button "Save" at bounding box center [190, 32] width 76 height 31
click at [1160, 34] on icon "button" at bounding box center [1164, 33] width 24 height 24
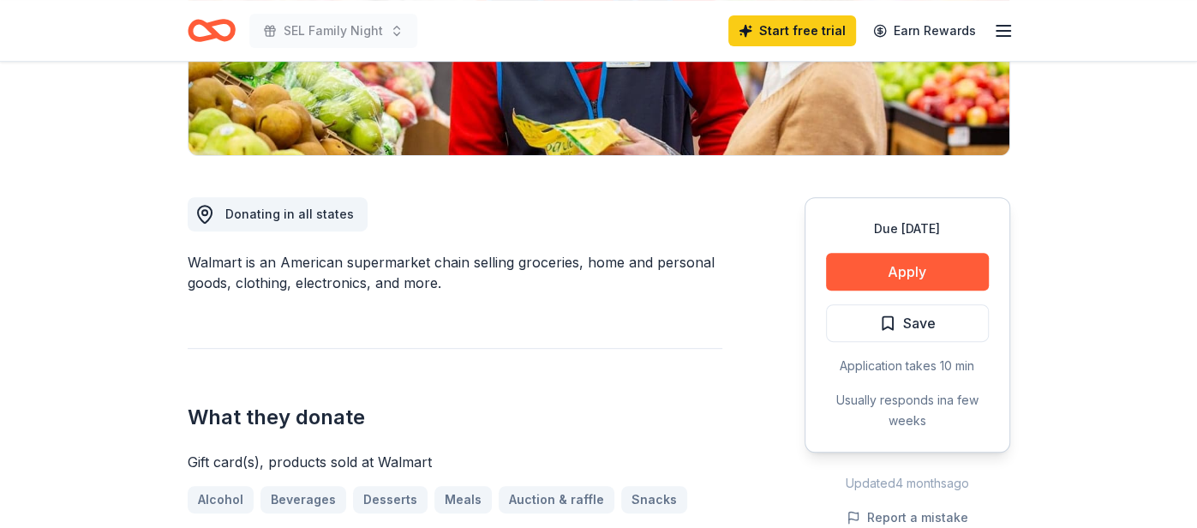
scroll to position [382, 0]
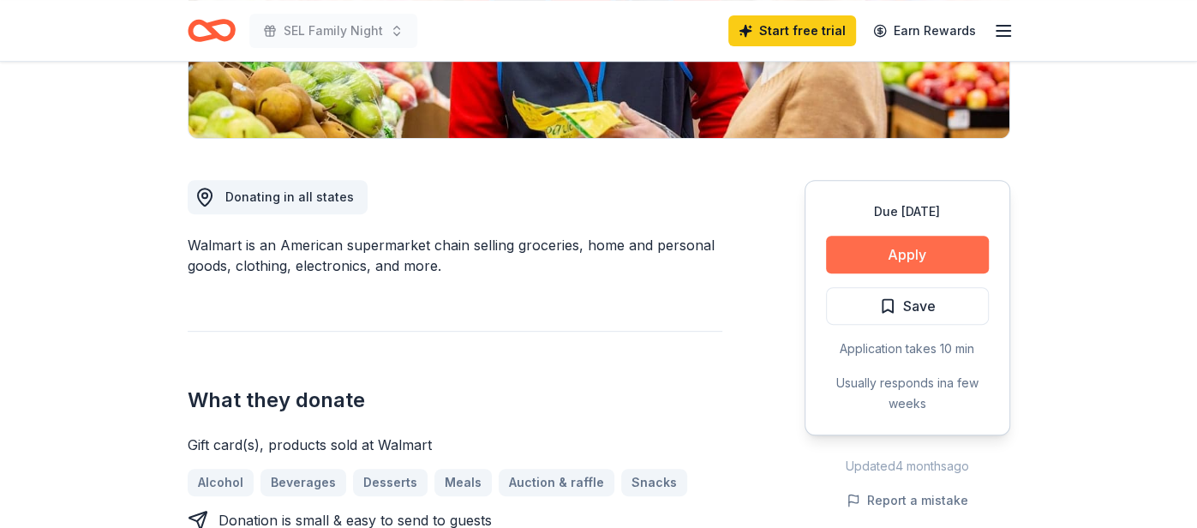
click at [912, 246] on button "Apply" at bounding box center [907, 255] width 163 height 38
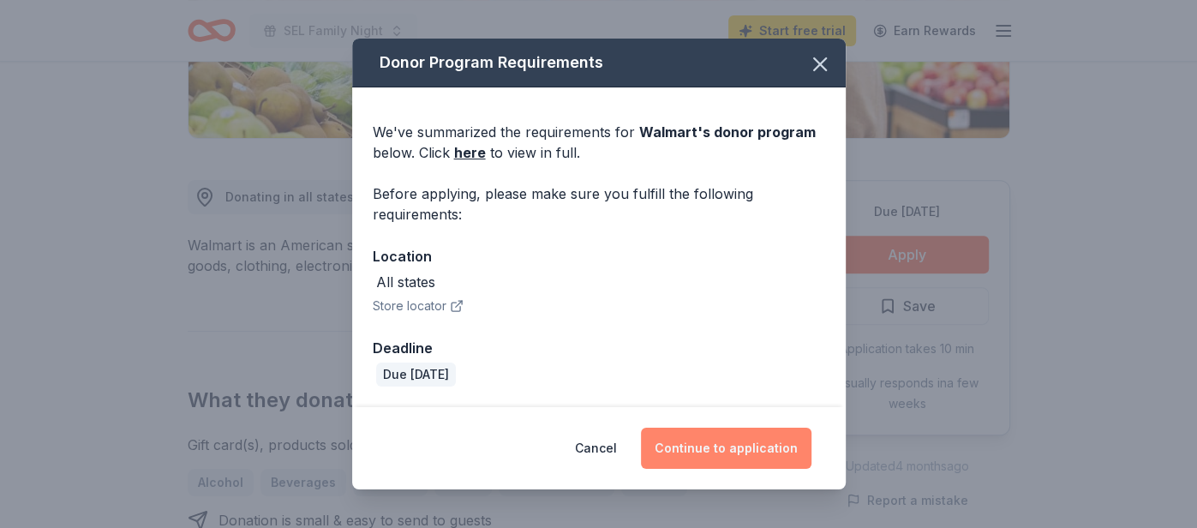
click at [667, 464] on button "Continue to application" at bounding box center [726, 448] width 171 height 41
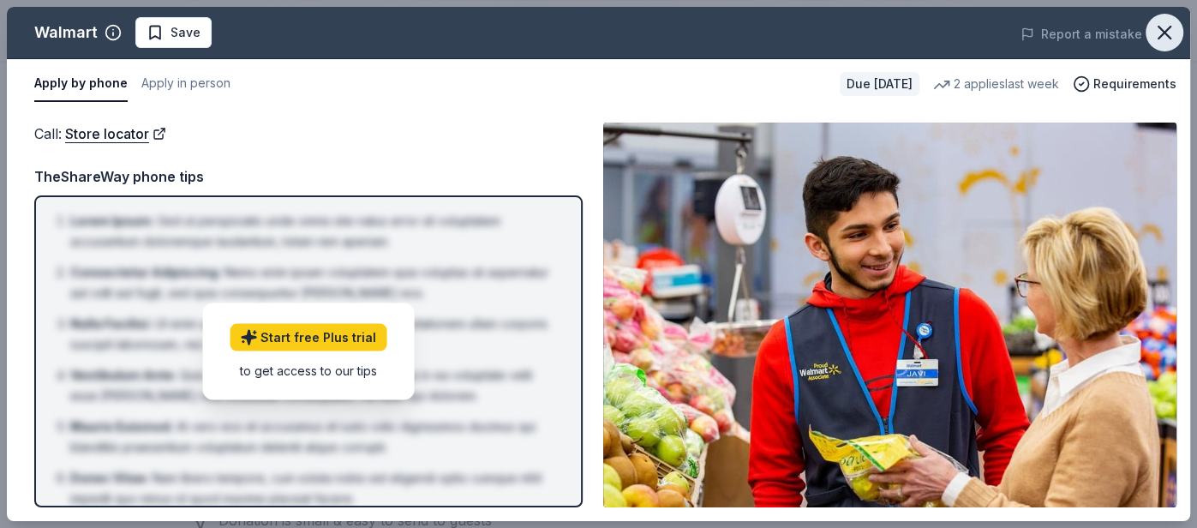
click at [1179, 27] on button "button" at bounding box center [1165, 33] width 38 height 38
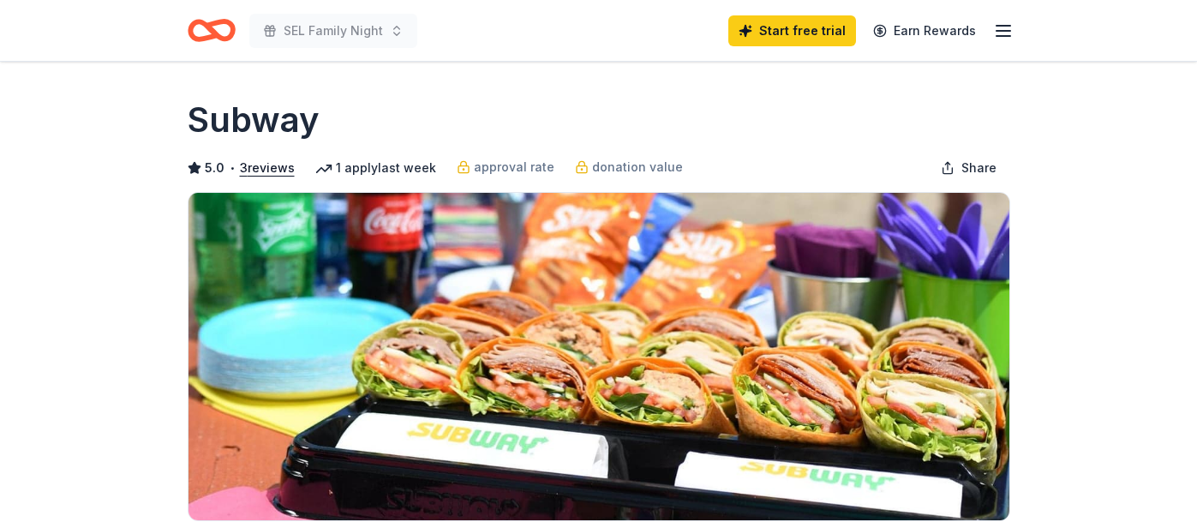
scroll to position [248, 0]
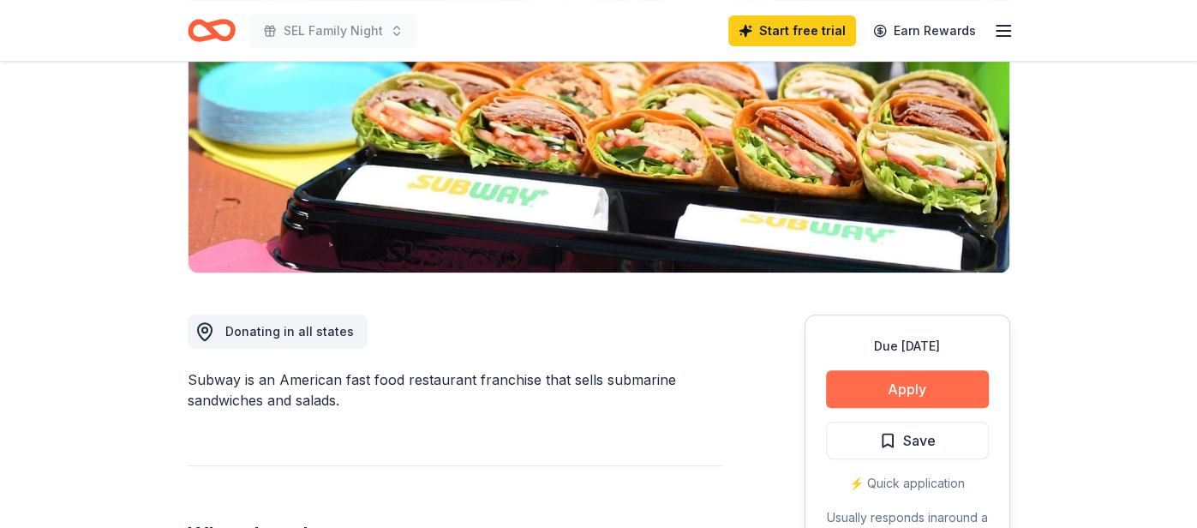
click at [859, 383] on button "Apply" at bounding box center [907, 389] width 163 height 38
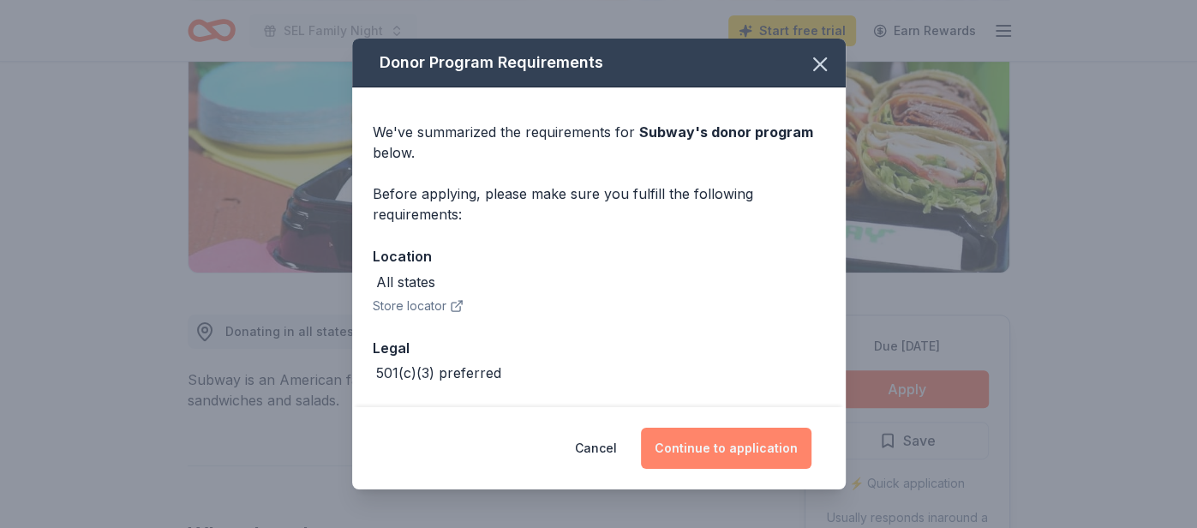
click at [754, 452] on button "Continue to application" at bounding box center [726, 448] width 171 height 41
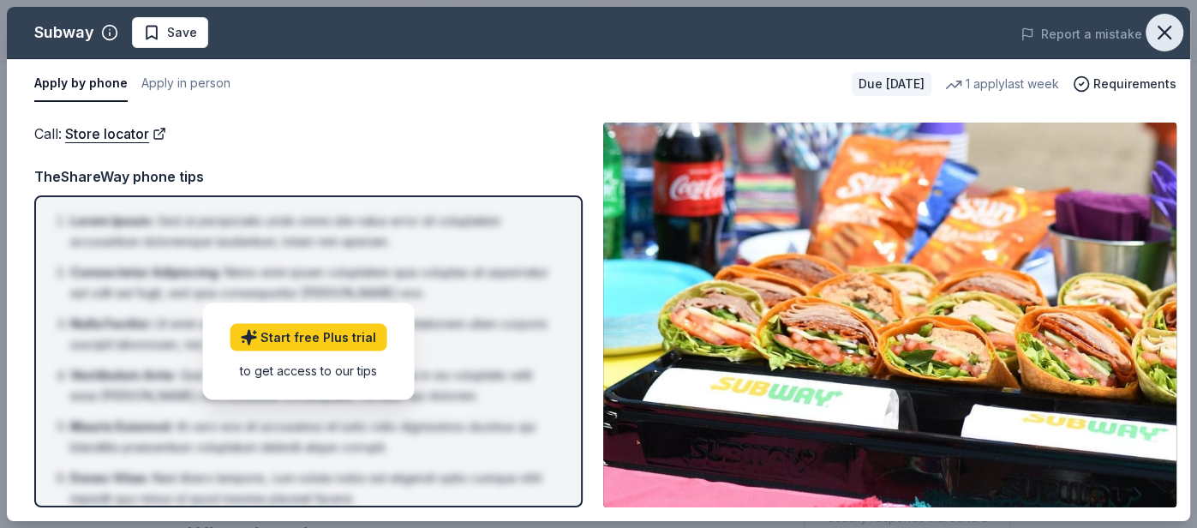
click at [1159, 29] on icon "button" at bounding box center [1164, 33] width 24 height 24
